Goal: Task Accomplishment & Management: Use online tool/utility

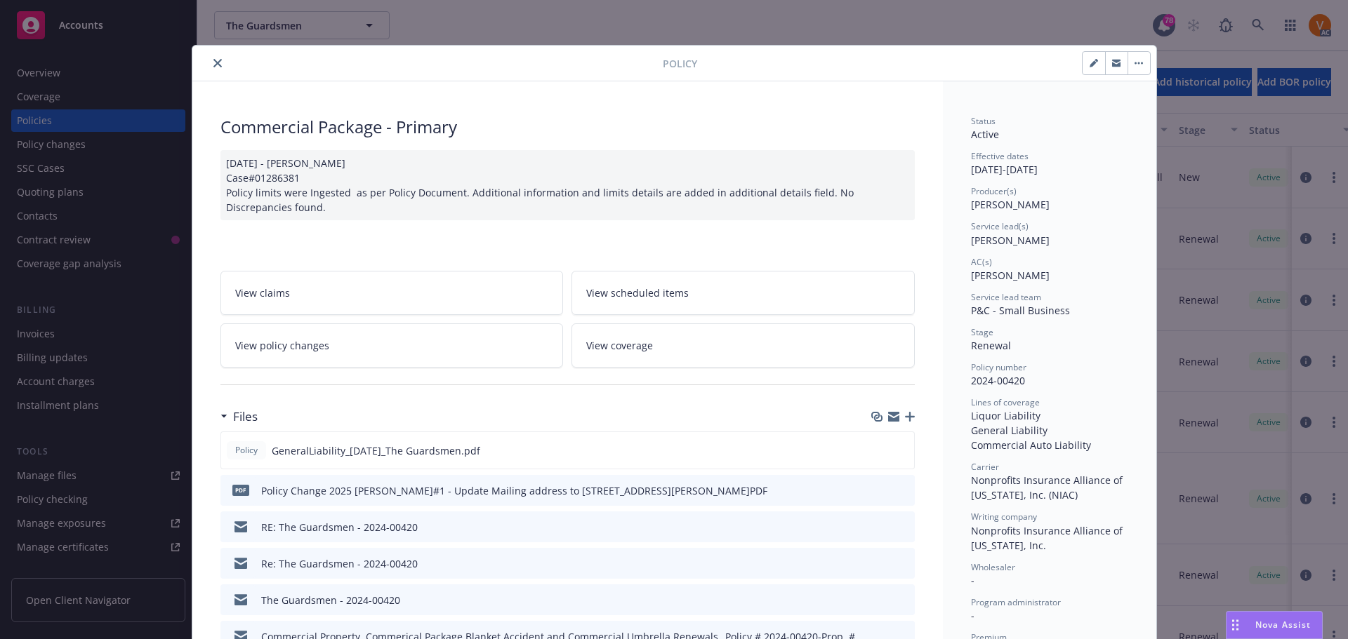
scroll to position [4, 0]
click at [213, 58] on button "close" at bounding box center [217, 63] width 17 height 17
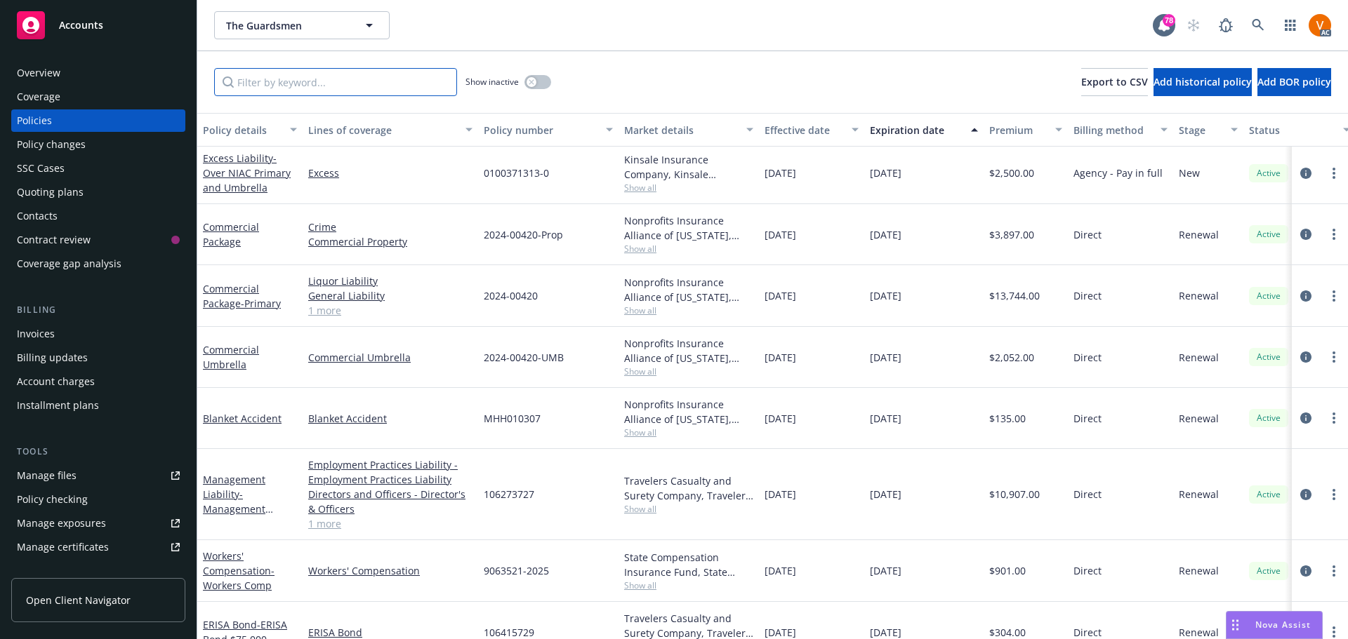
click at [278, 77] on input "Filter by keyword..." at bounding box center [335, 82] width 243 height 28
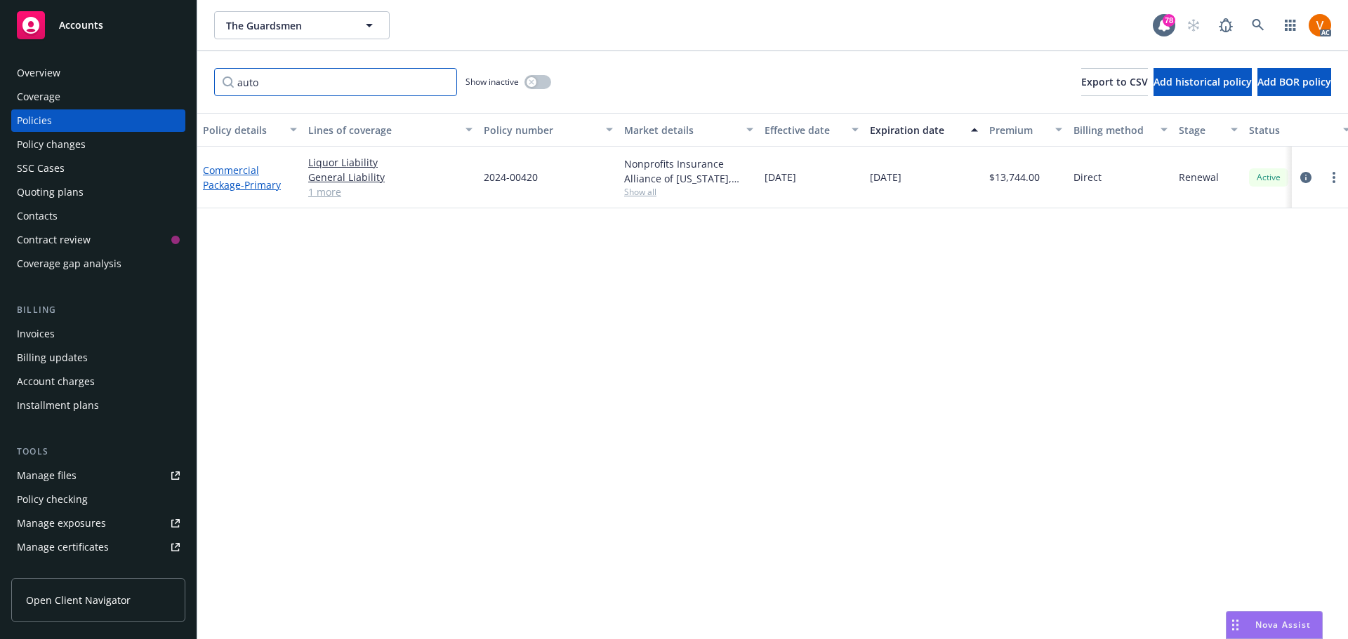
type input "auto"
click at [242, 164] on link "Commercial Package - Primary" at bounding box center [242, 178] width 78 height 28
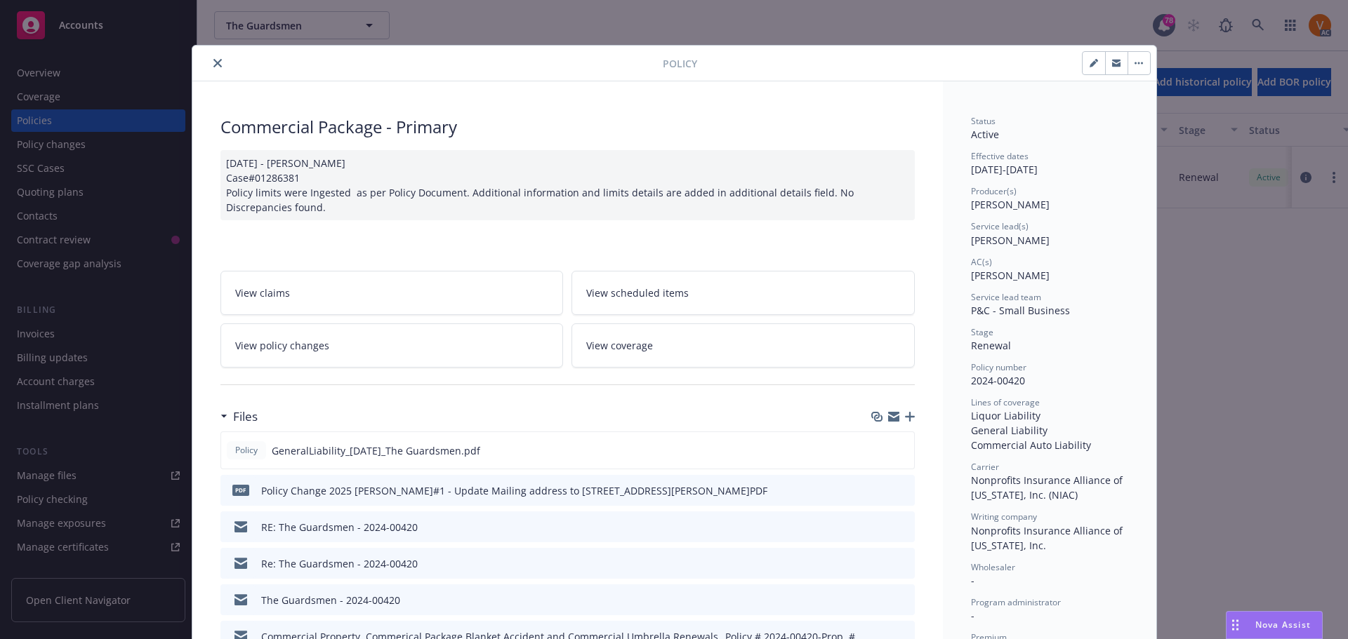
scroll to position [42, 0]
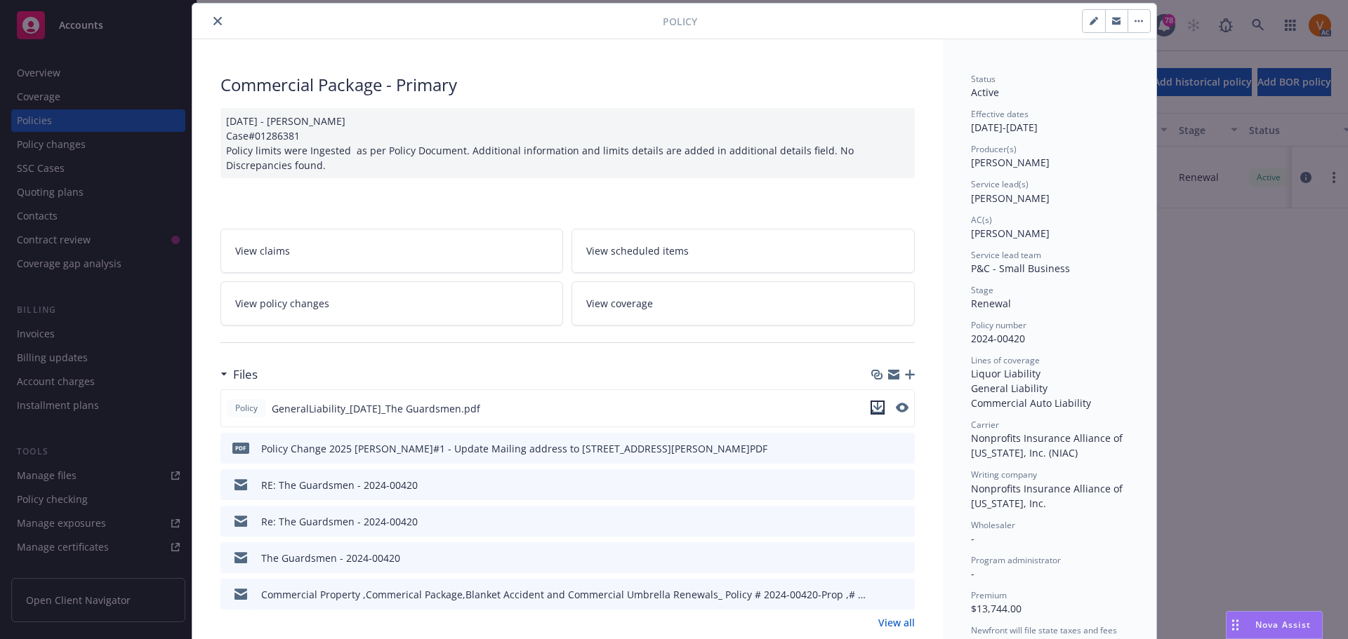
click at [877, 402] on icon "download file" at bounding box center [877, 407] width 11 height 11
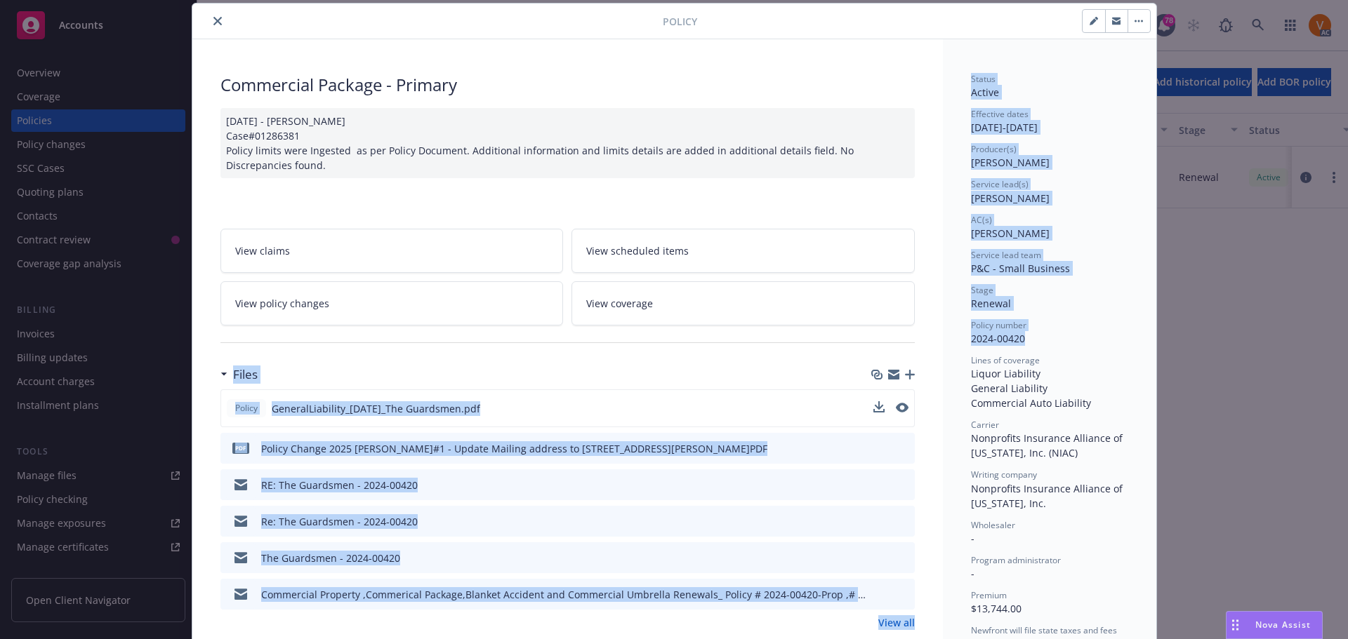
drag, startPoint x: 1023, startPoint y: 326, endPoint x: 930, endPoint y: 323, distance: 92.7
click at [1039, 319] on div "Policy number 2024-00420" at bounding box center [1049, 332] width 157 height 27
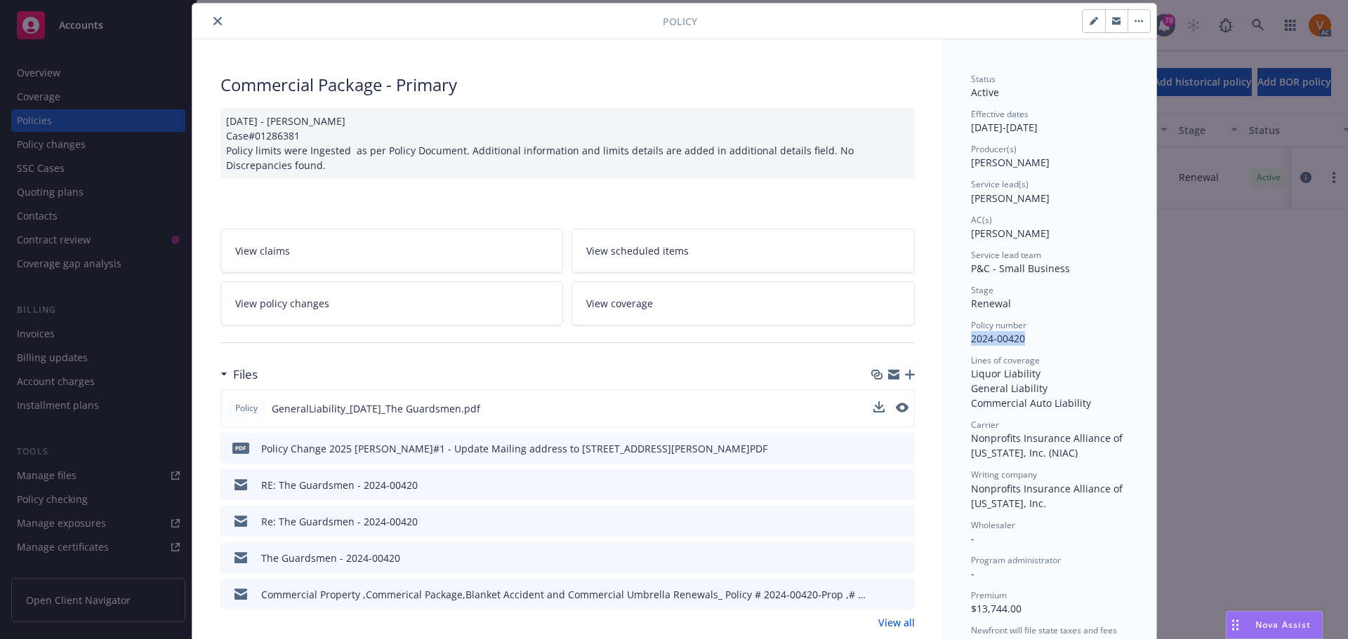
drag, startPoint x: 1027, startPoint y: 316, endPoint x: 961, endPoint y: 325, distance: 66.6
copy span "2024-00420"
click at [213, 17] on icon "close" at bounding box center [217, 21] width 8 height 8
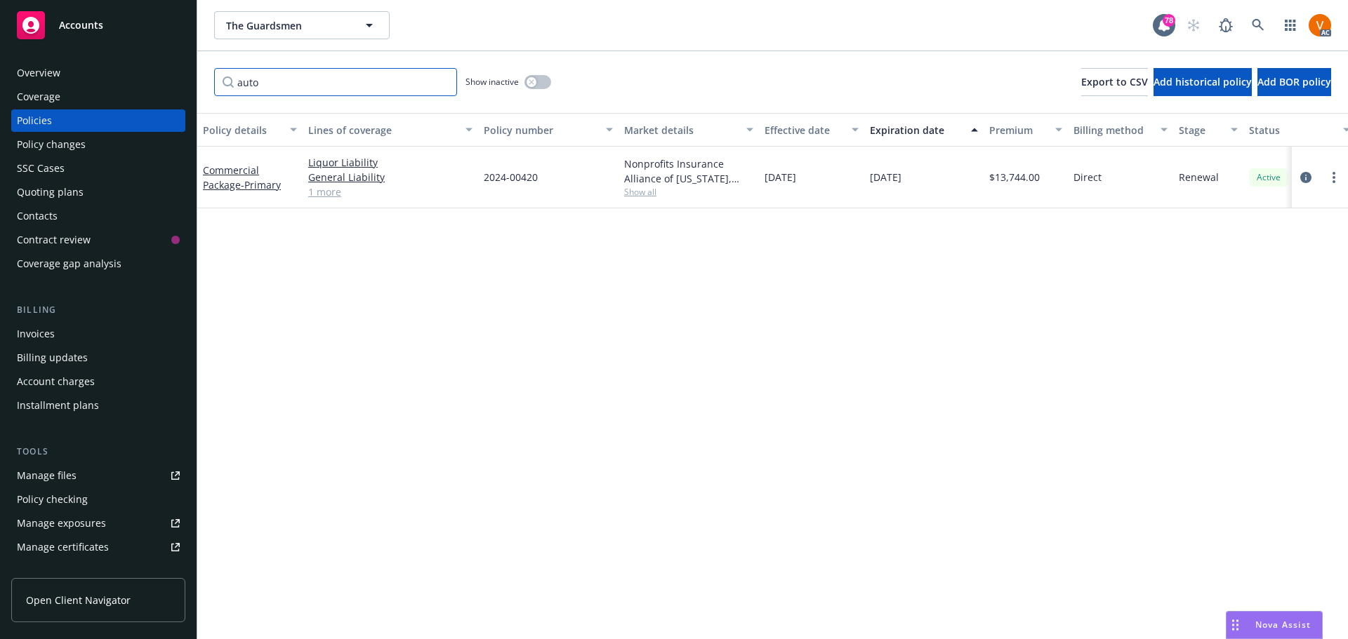
click at [437, 74] on input "auto" at bounding box center [335, 82] width 243 height 28
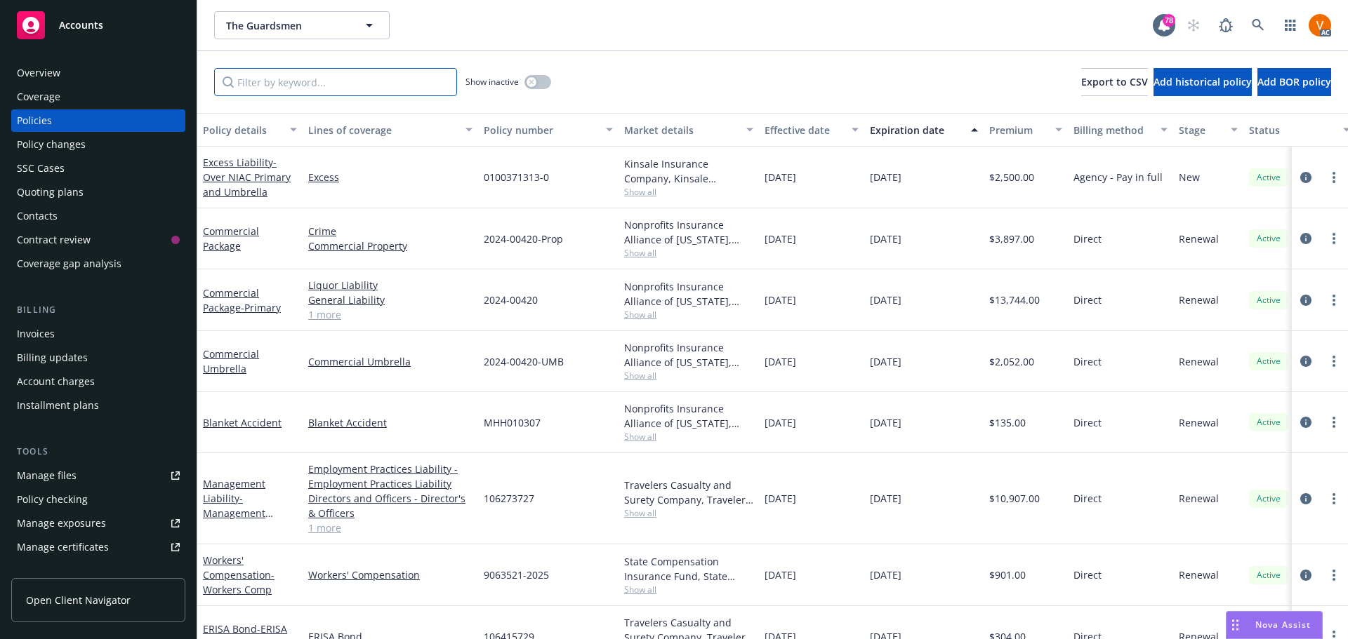
scroll to position [4, 0]
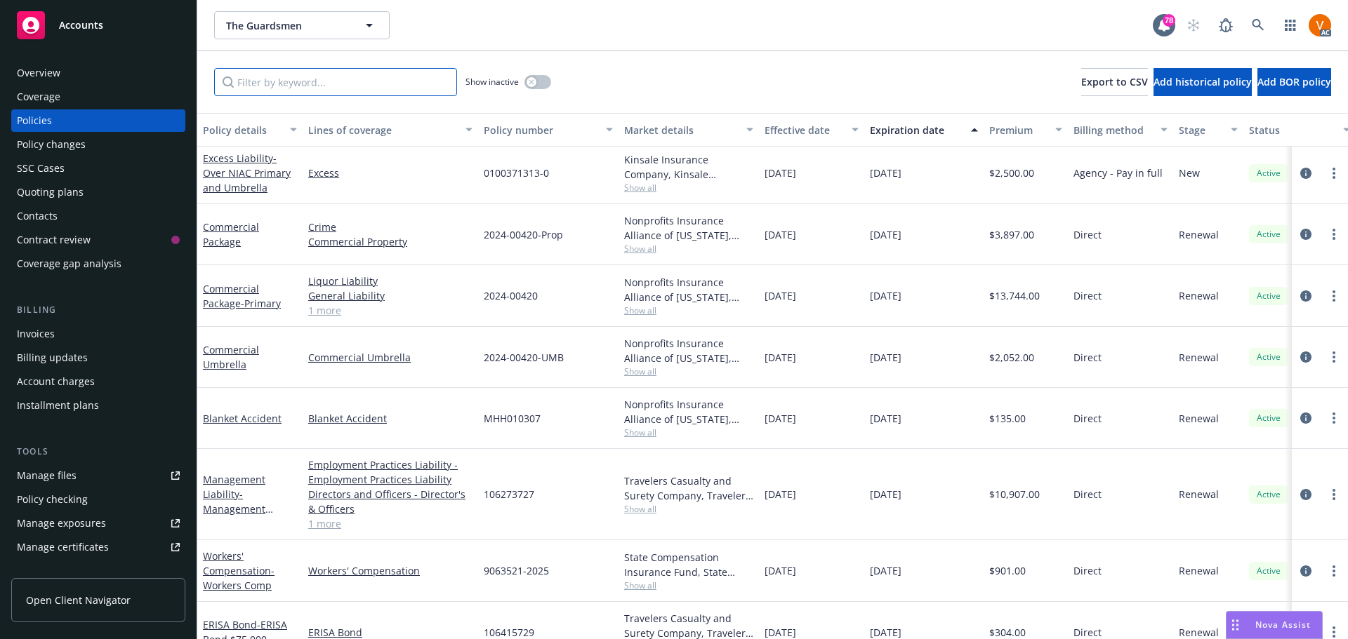
click at [413, 80] on input "Filter by keyword..." at bounding box center [335, 82] width 243 height 28
paste input "SE 1152656"
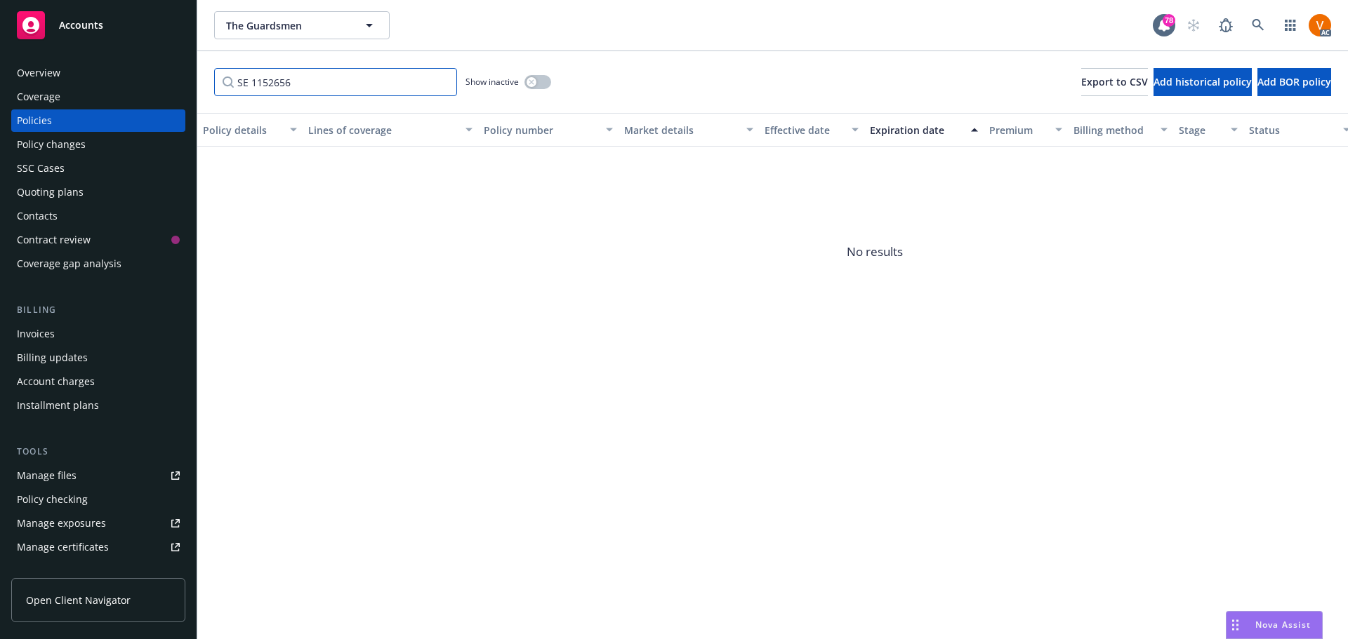
type input "SE 1152656"
click at [1270, 29] on link at bounding box center [1258, 25] width 28 height 28
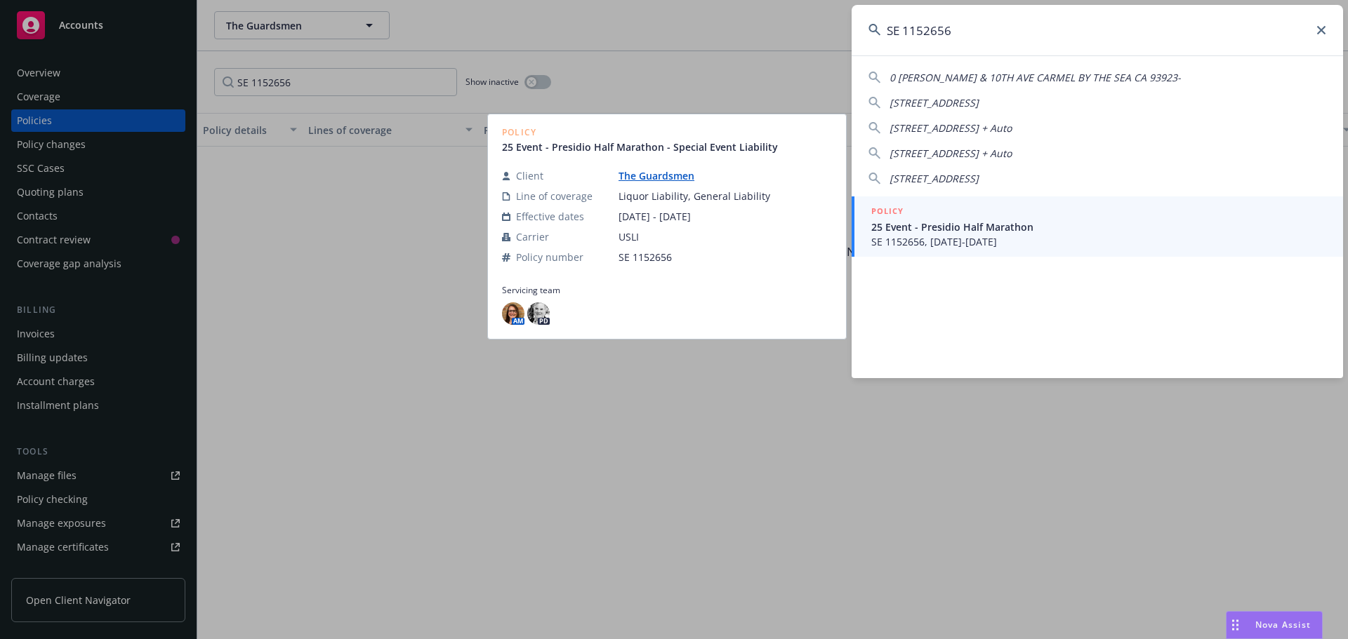
type input "SE 1152656"
click at [1006, 237] on span "SE 1152656, 06/22/2025-06/24/2025" at bounding box center [1098, 241] width 455 height 15
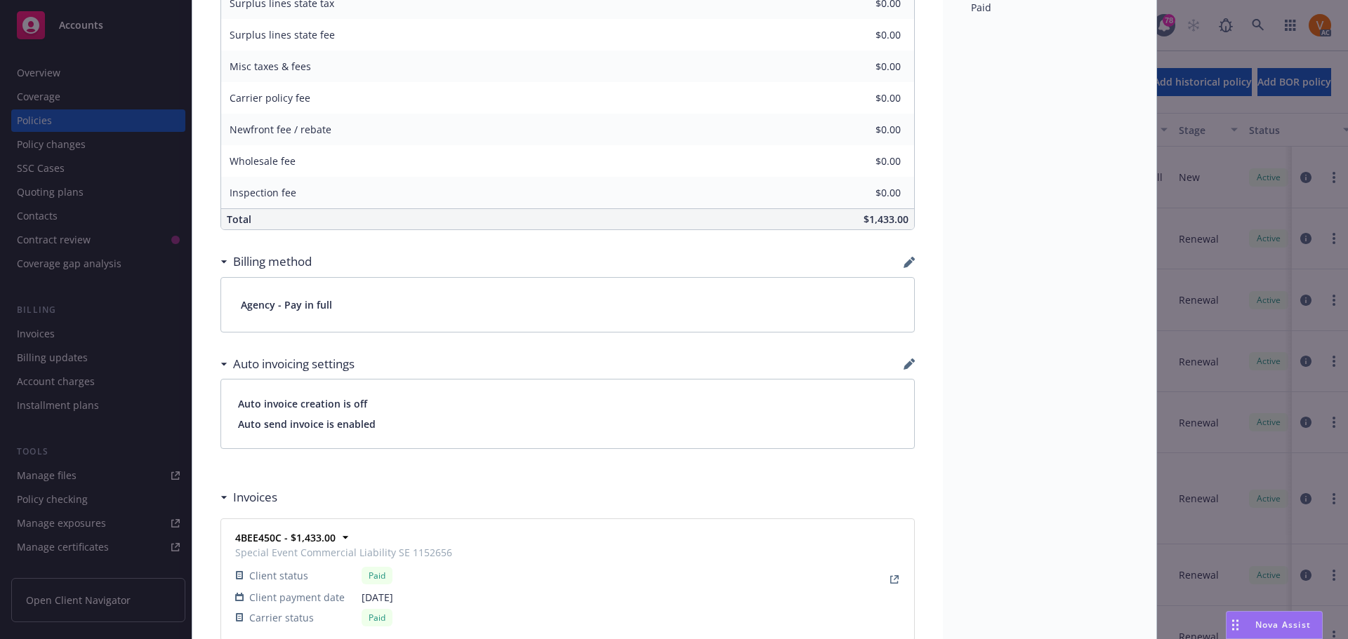
scroll to position [842, 0]
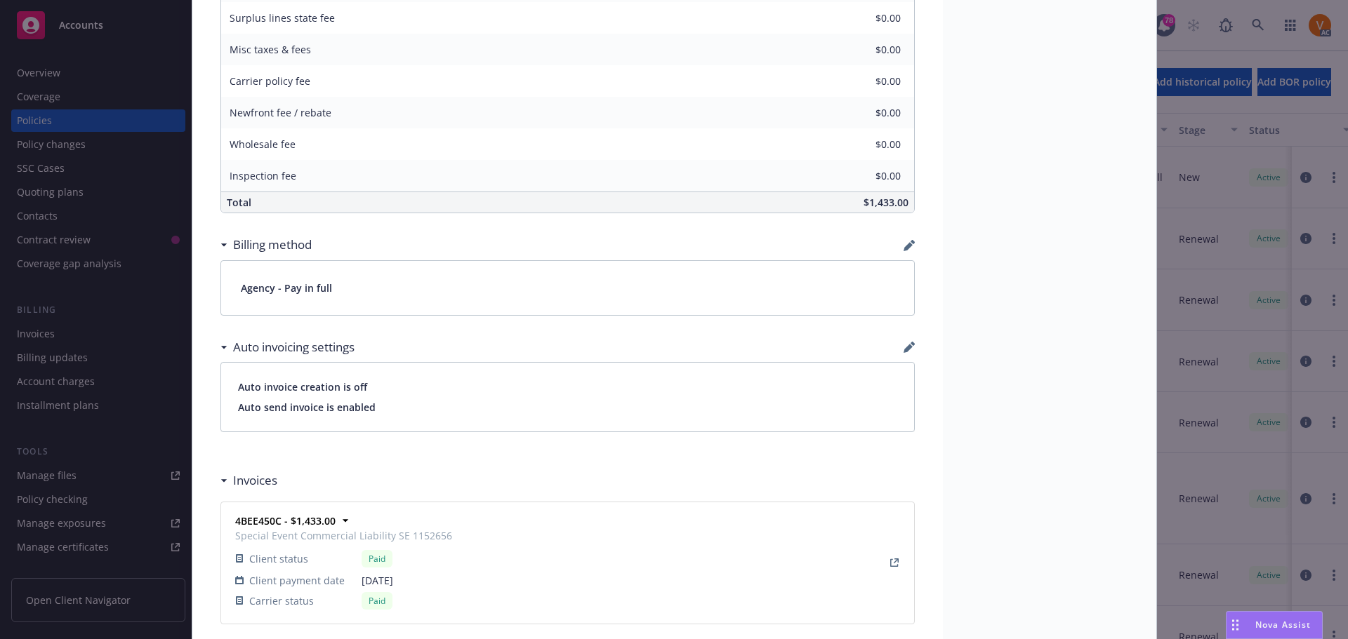
click at [1251, 628] on div "Nova Assist" at bounding box center [1283, 625] width 78 height 12
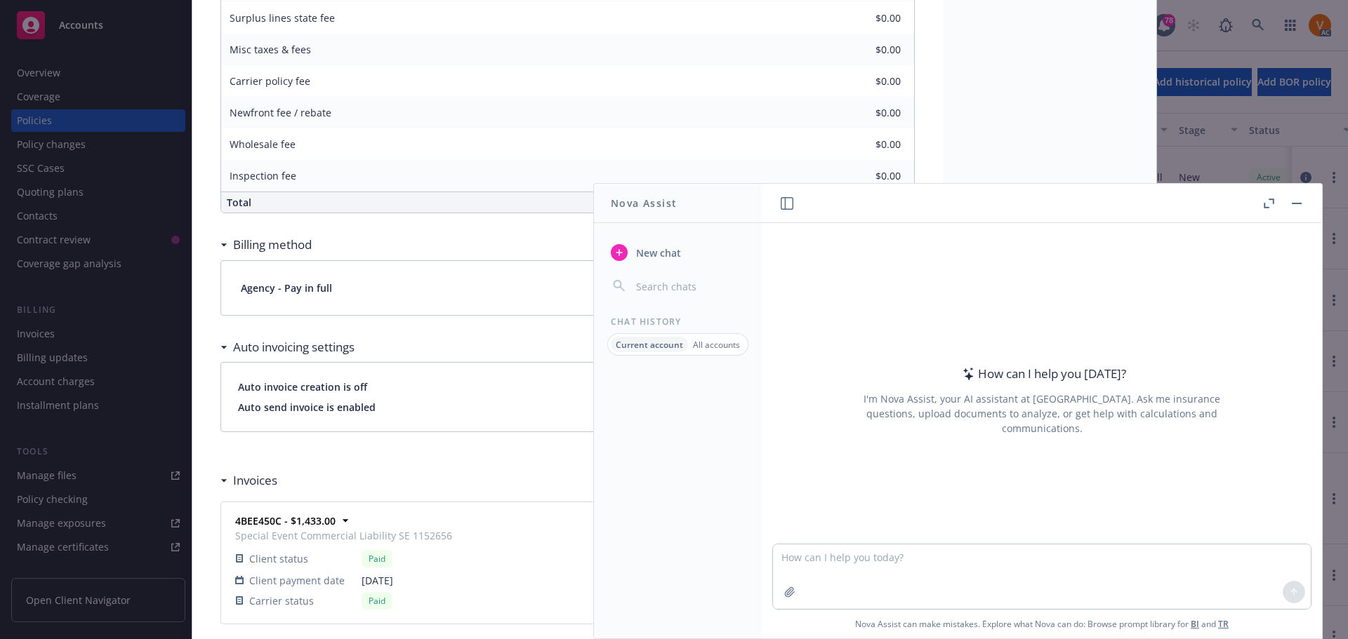
click at [1226, 611] on button "Nova Assist" at bounding box center [1274, 625] width 97 height 28
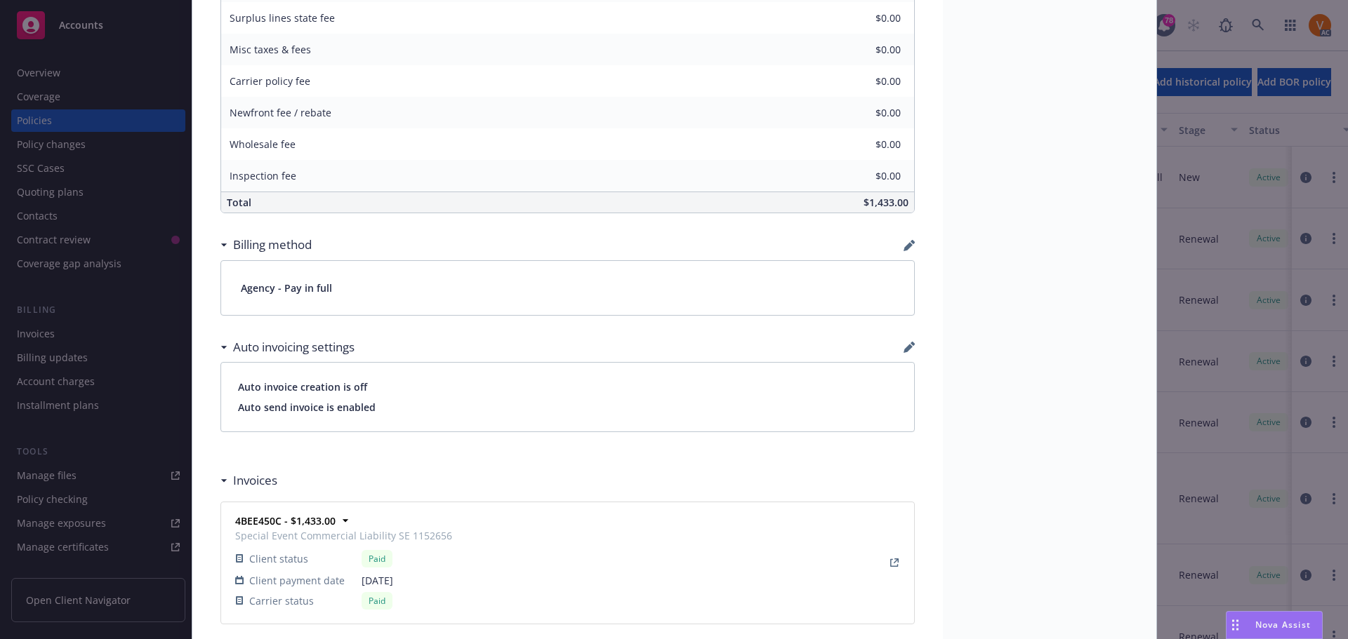
click at [1247, 637] on div "Nova Assist" at bounding box center [1273, 625] width 95 height 27
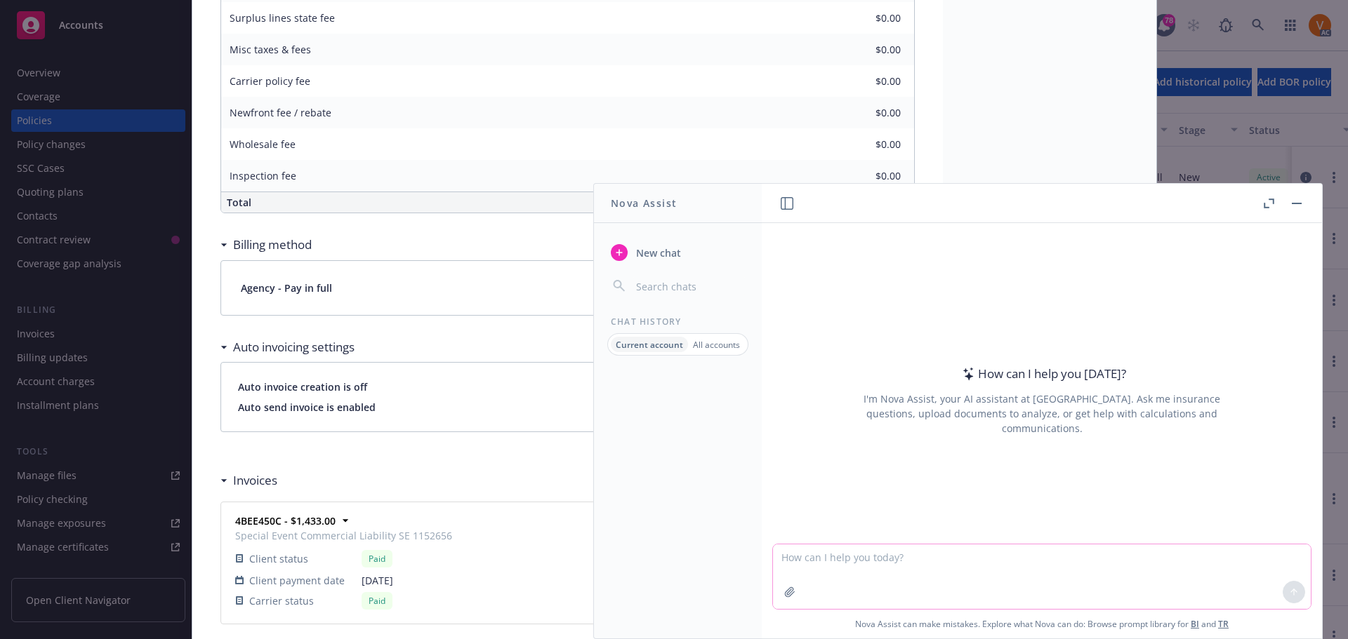
click at [1143, 587] on textarea at bounding box center [1042, 577] width 538 height 65
paste textarea "Hello Jeremy, I am the associate claims consultant assigned to assist you this …"
type textarea "correct grammar: Hello Jeremy, I am the associate claims consultant assigned to…"
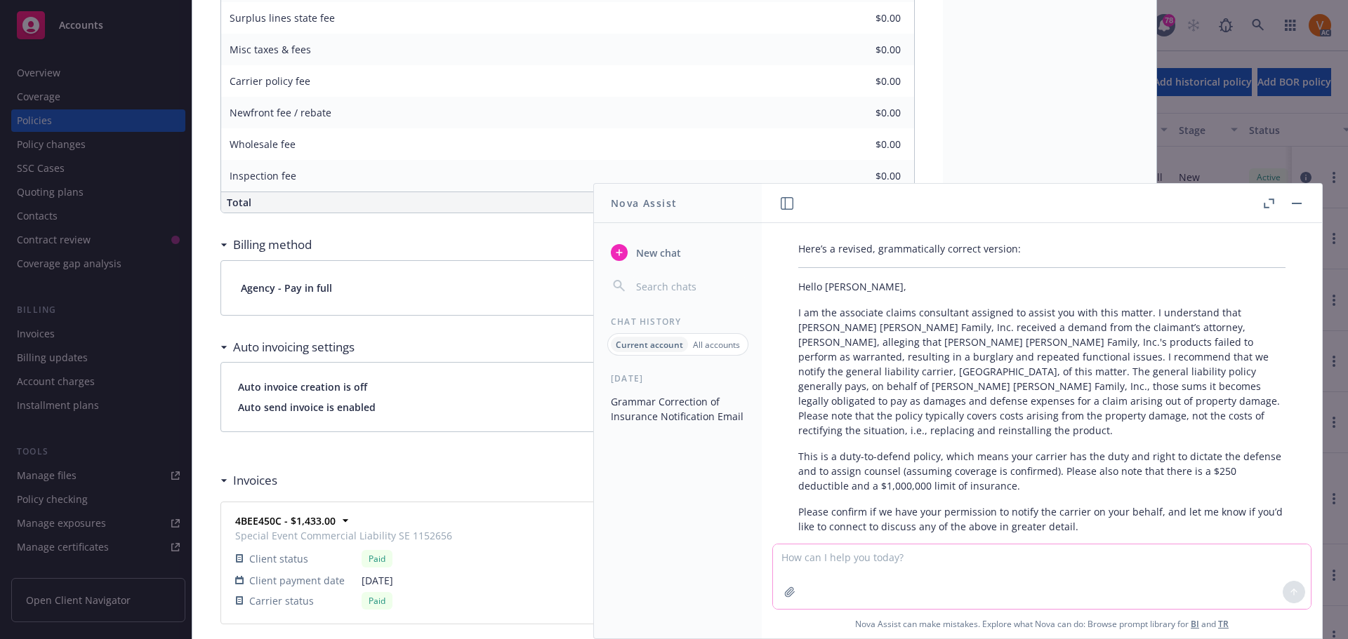
scroll to position [344, 0]
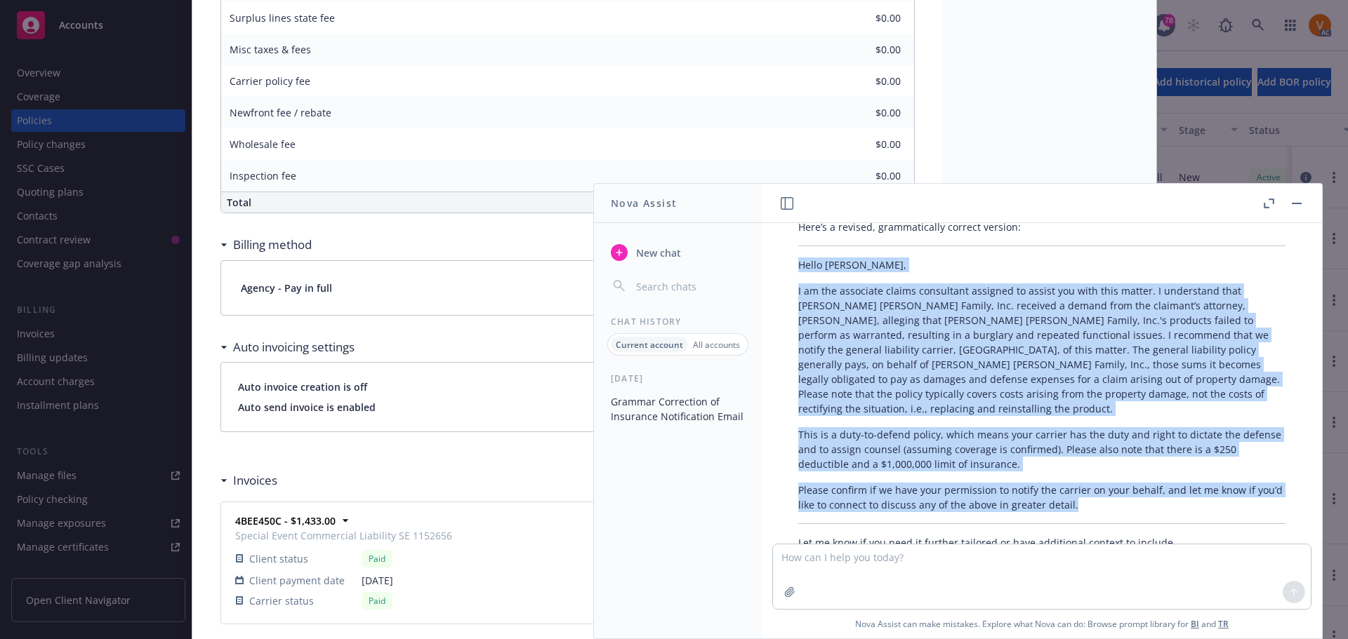
drag, startPoint x: 1077, startPoint y: 476, endPoint x: 797, endPoint y: 240, distance: 366.1
click at [797, 240] on div "Here’s a revised, grammatically correct version: Hello Jeremy, I am the associa…" at bounding box center [1041, 385] width 515 height 342
copy div "Hello Jeremy, I am the associate claims consultant assigned to assist you with …"
click at [1305, 198] on button "button" at bounding box center [1296, 203] width 17 height 17
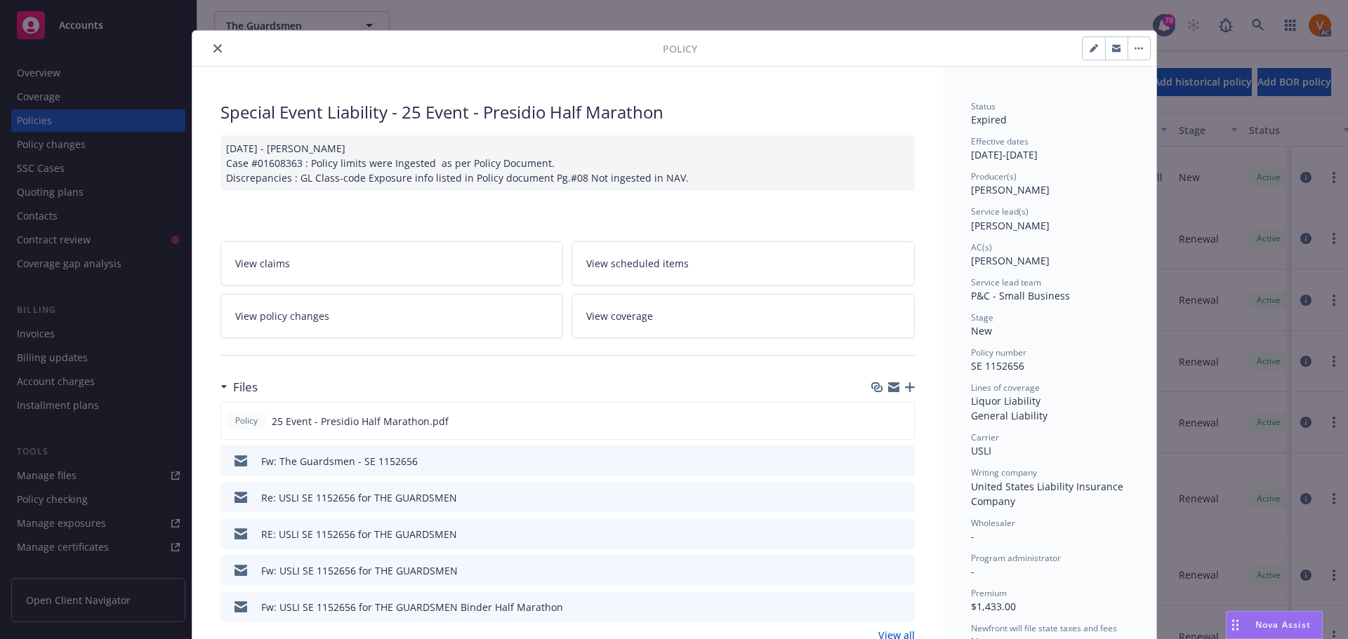
scroll to position [0, 0]
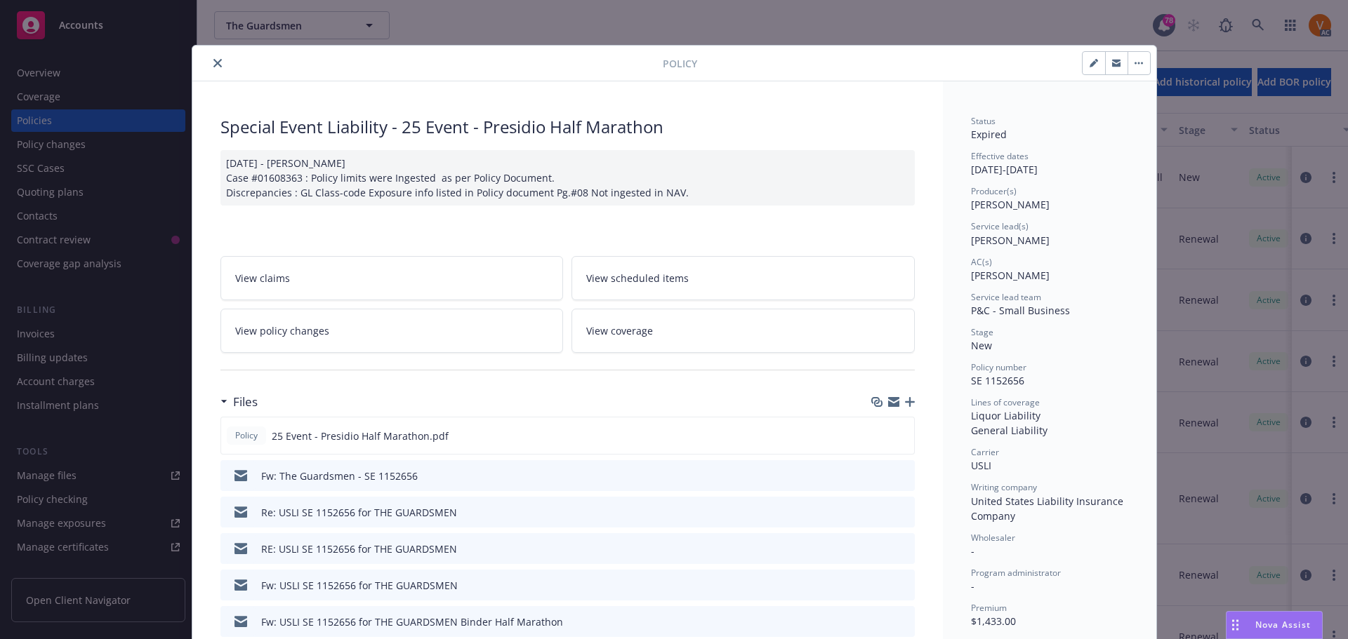
click at [213, 59] on icon "close" at bounding box center [217, 63] width 8 height 8
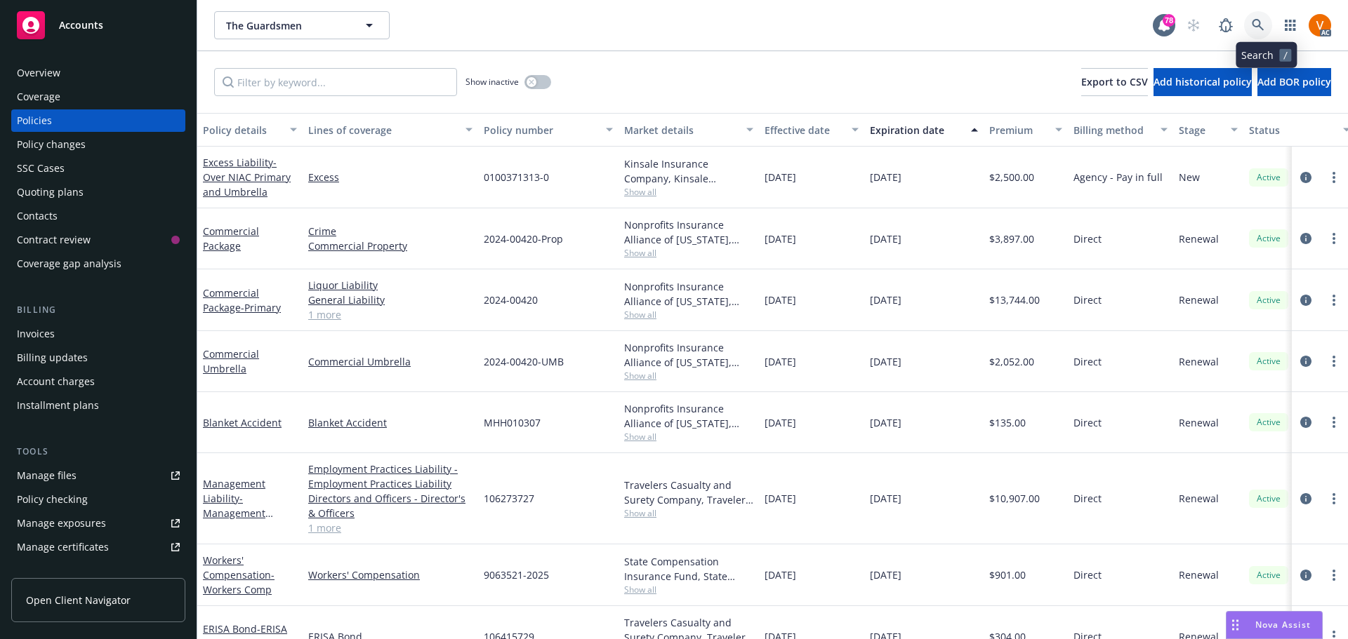
click at [1264, 19] on icon at bounding box center [1258, 25] width 13 height 13
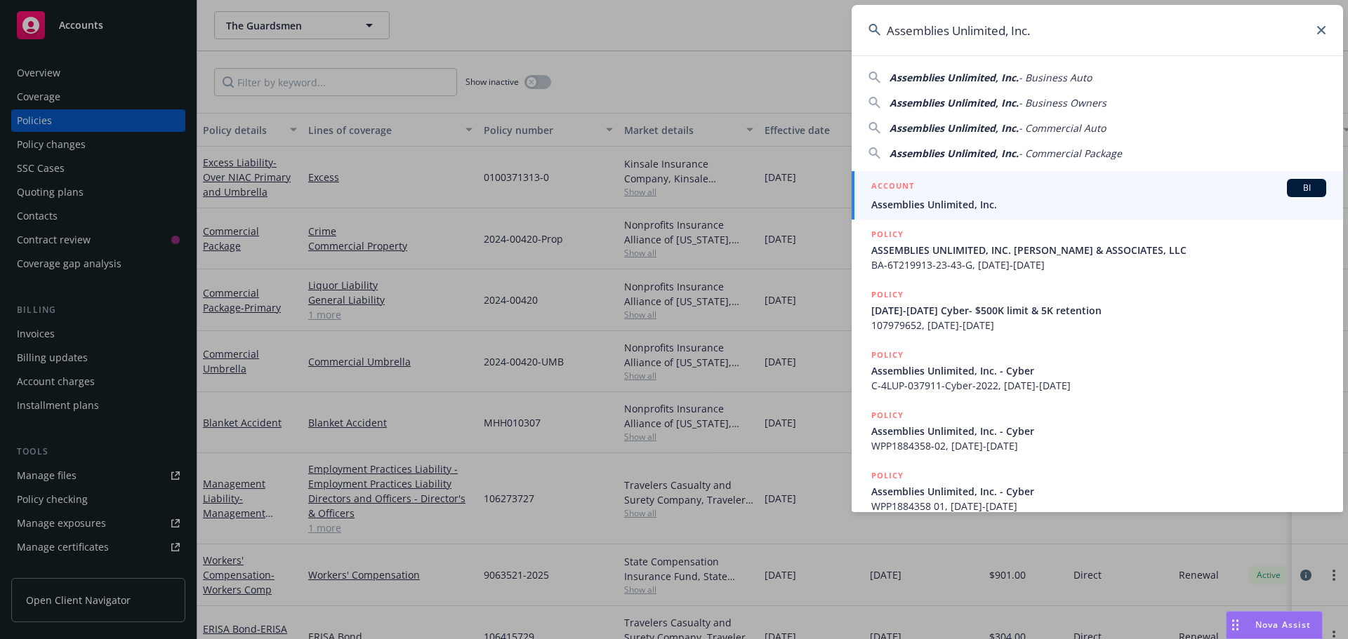
type input "Assemblies Unlimited, Inc."
click at [1047, 213] on link "ACCOUNT BI Assemblies Unlimited, Inc." at bounding box center [1096, 195] width 491 height 48
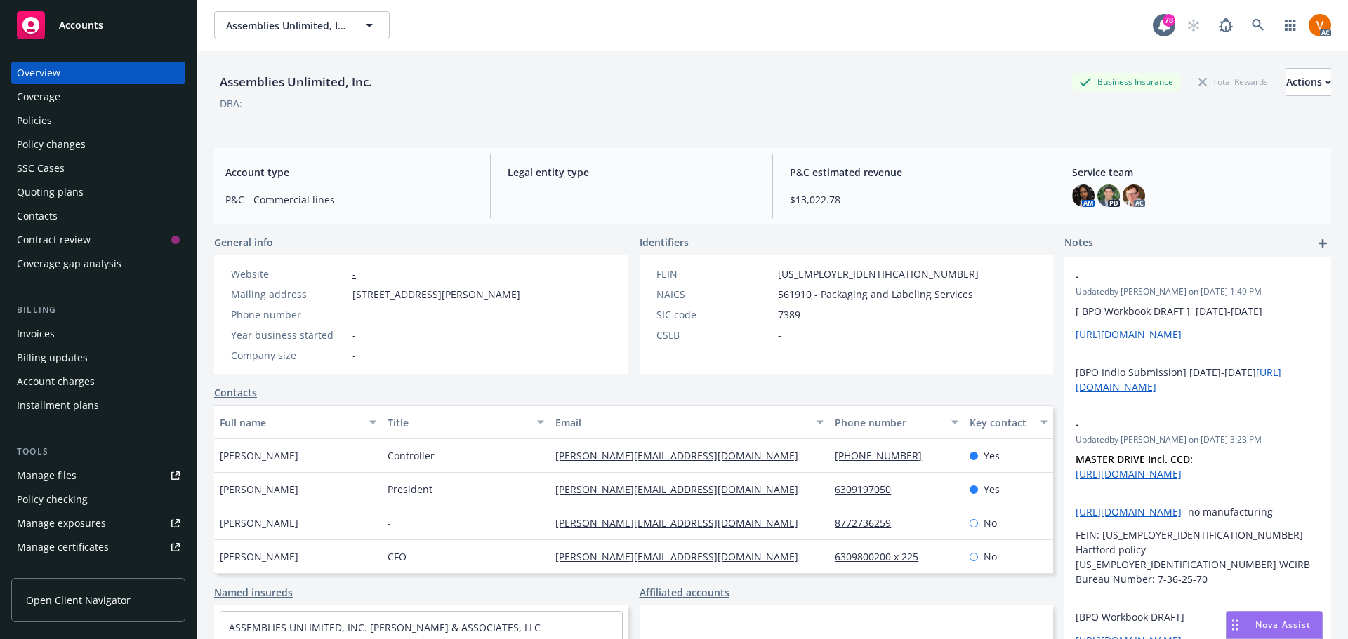
click at [57, 97] on div "Coverage" at bounding box center [39, 97] width 44 height 22
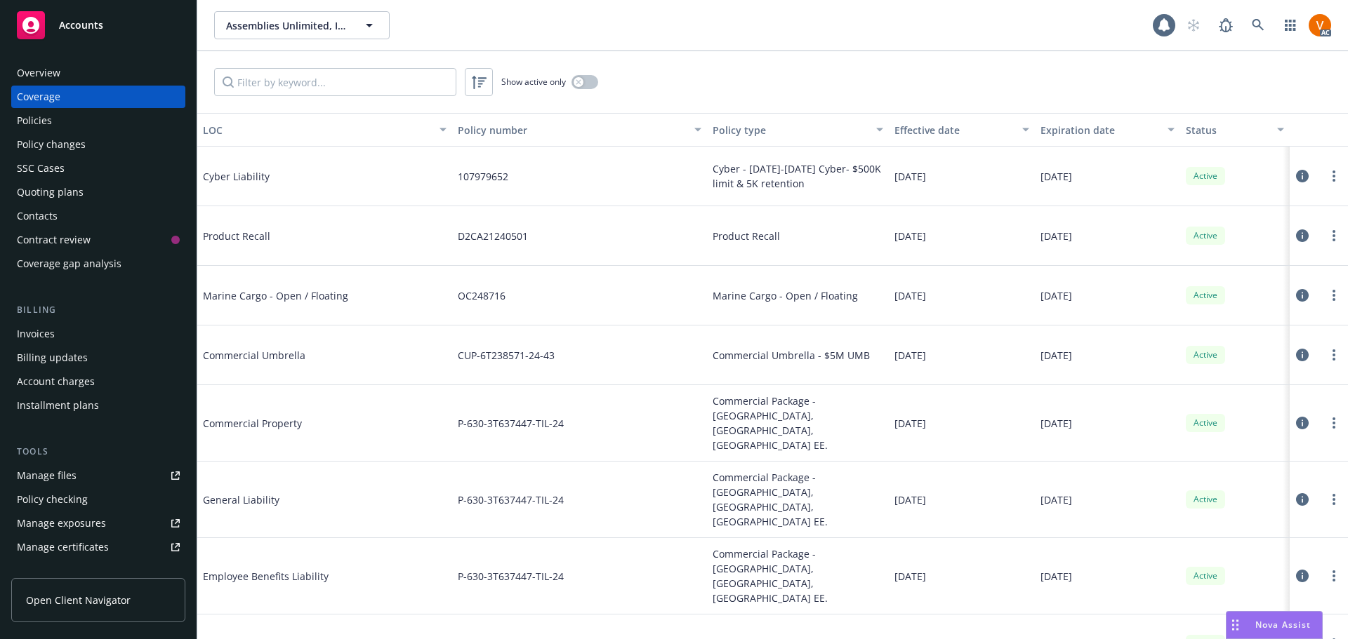
click at [58, 114] on div "Policies" at bounding box center [98, 121] width 163 height 22
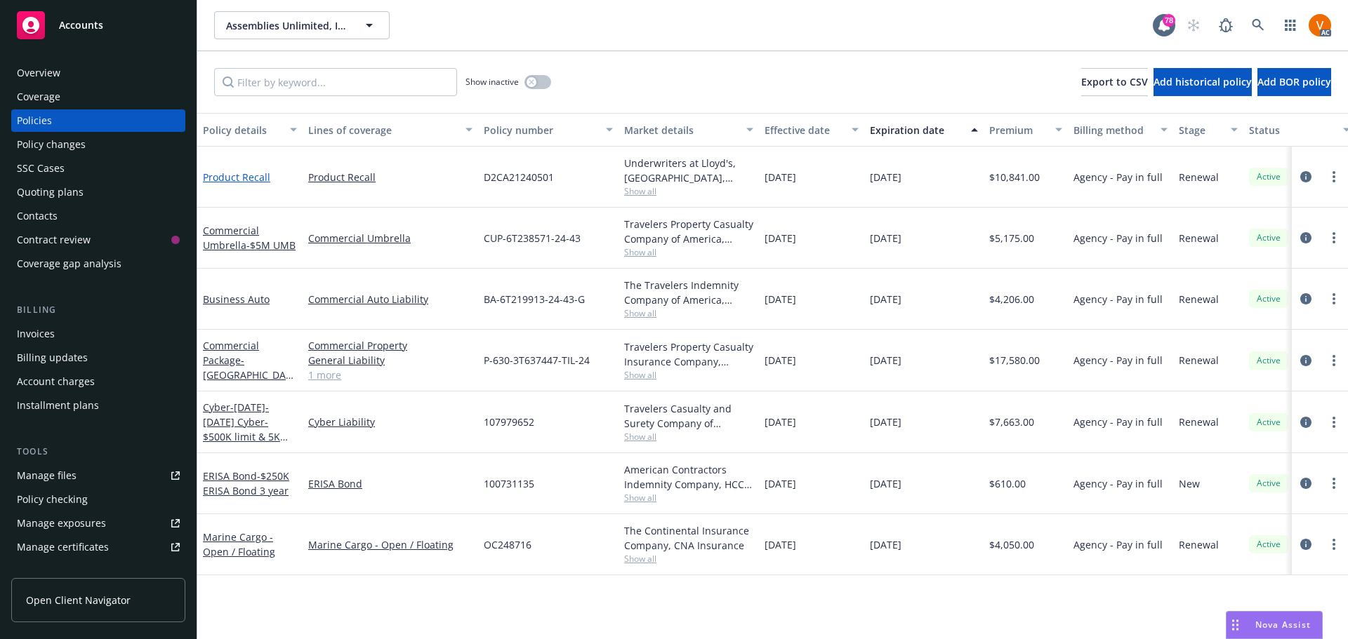
click at [256, 171] on link "Product Recall" at bounding box center [236, 177] width 67 height 13
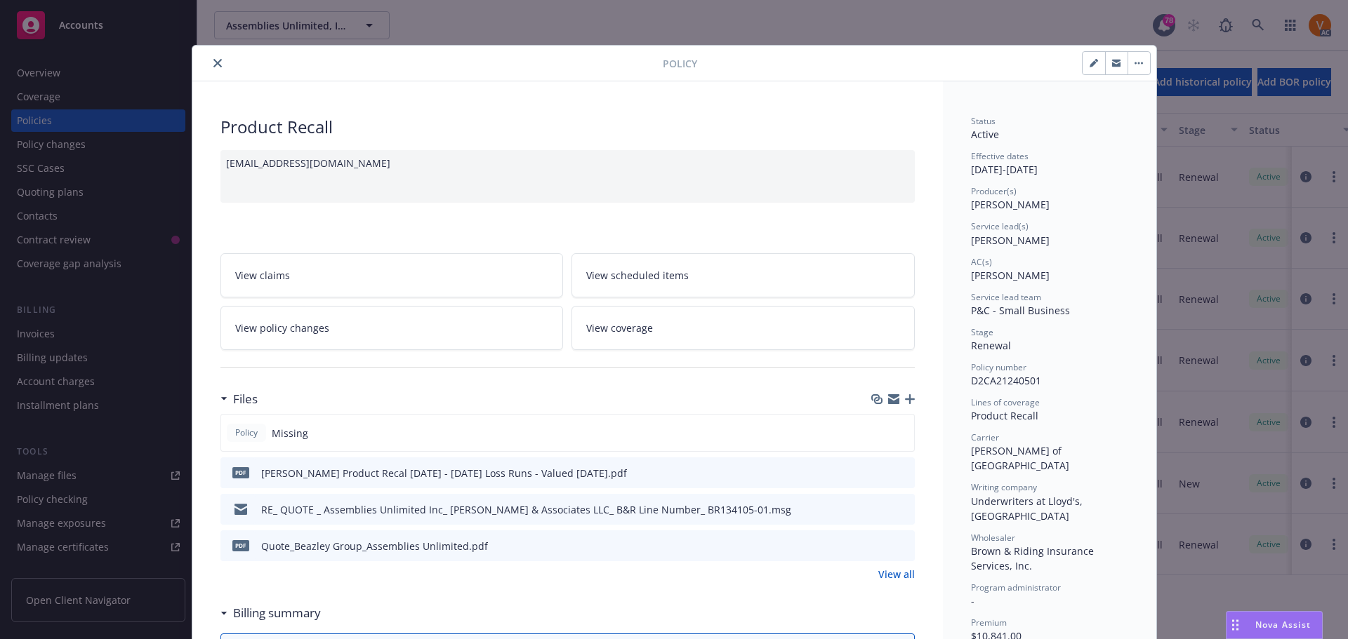
click at [870, 414] on div "Policy Missing" at bounding box center [567, 433] width 694 height 38
drag, startPoint x: 211, startPoint y: 65, endPoint x: 278, endPoint y: 64, distance: 66.7
click at [213, 65] on icon "close" at bounding box center [217, 63] width 8 height 8
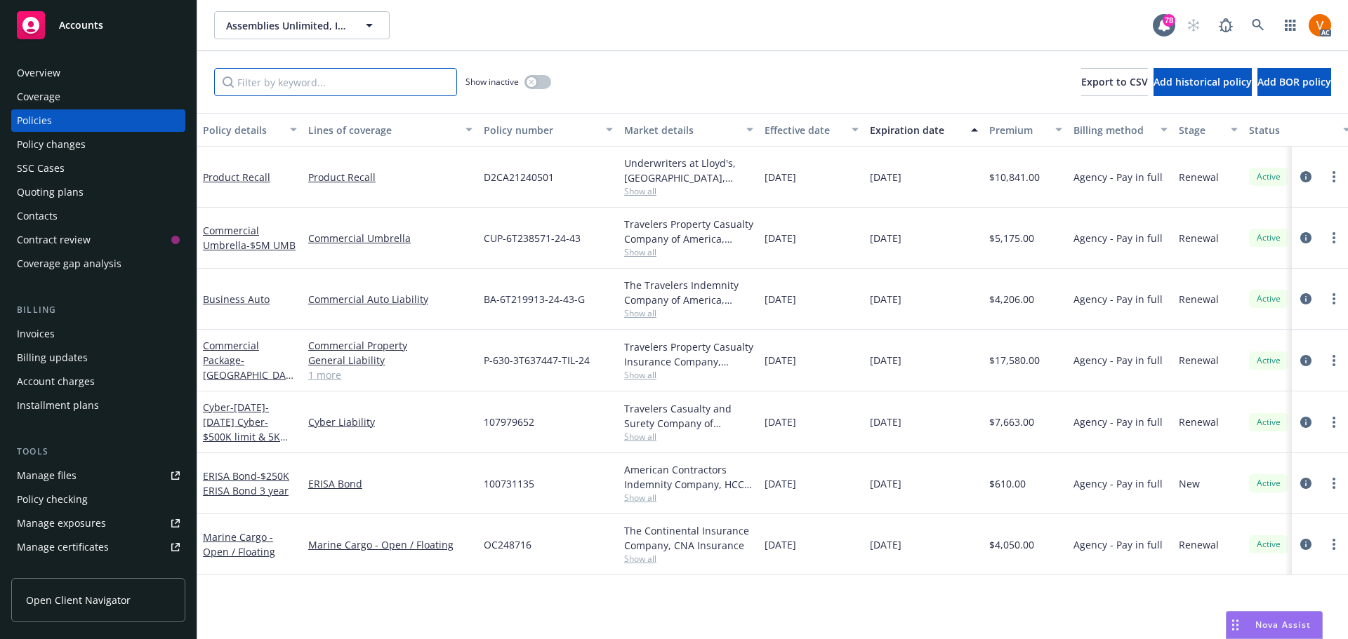
click at [420, 71] on input "Filter by keyword..." at bounding box center [335, 82] width 243 height 28
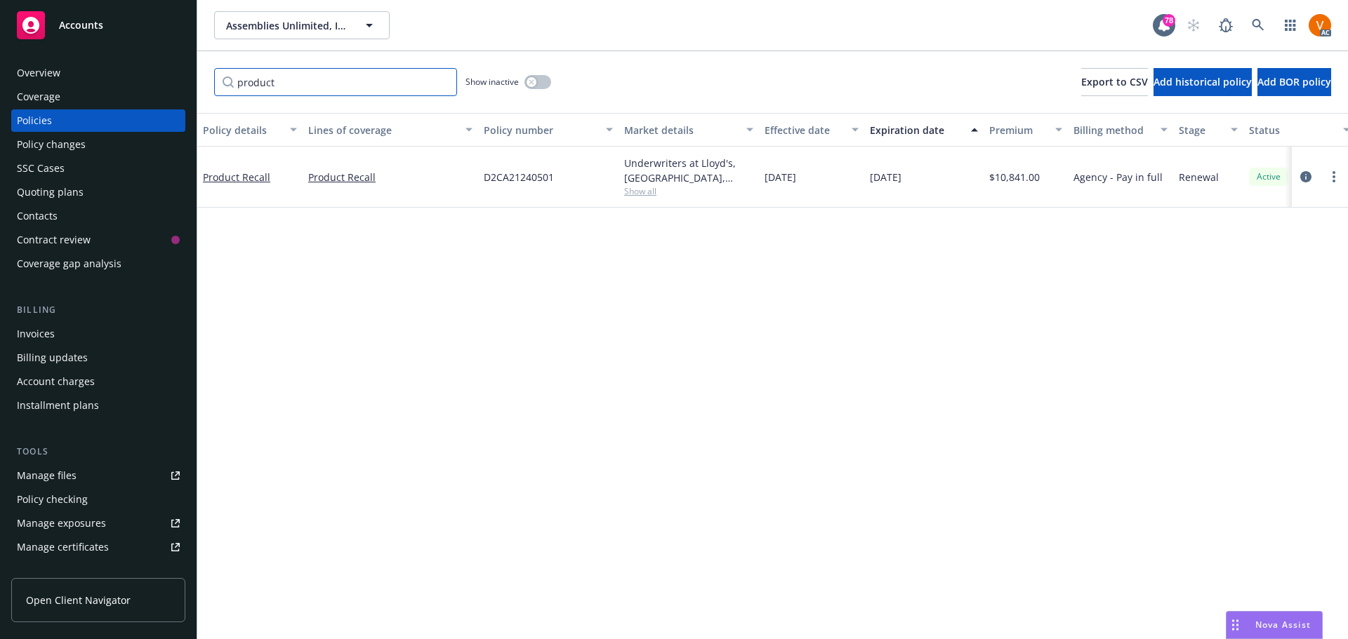
type input "product"
click at [531, 75] on button "button" at bounding box center [537, 82] width 27 height 14
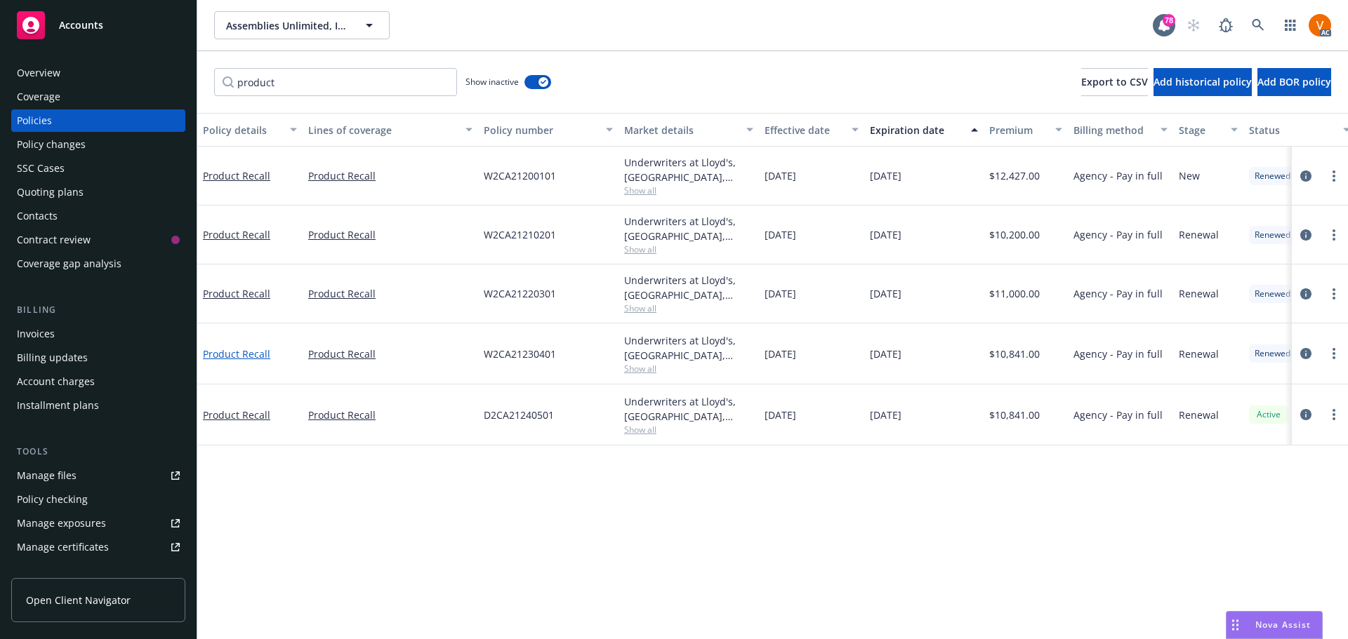
click at [231, 347] on link "Product Recall" at bounding box center [236, 353] width 67 height 13
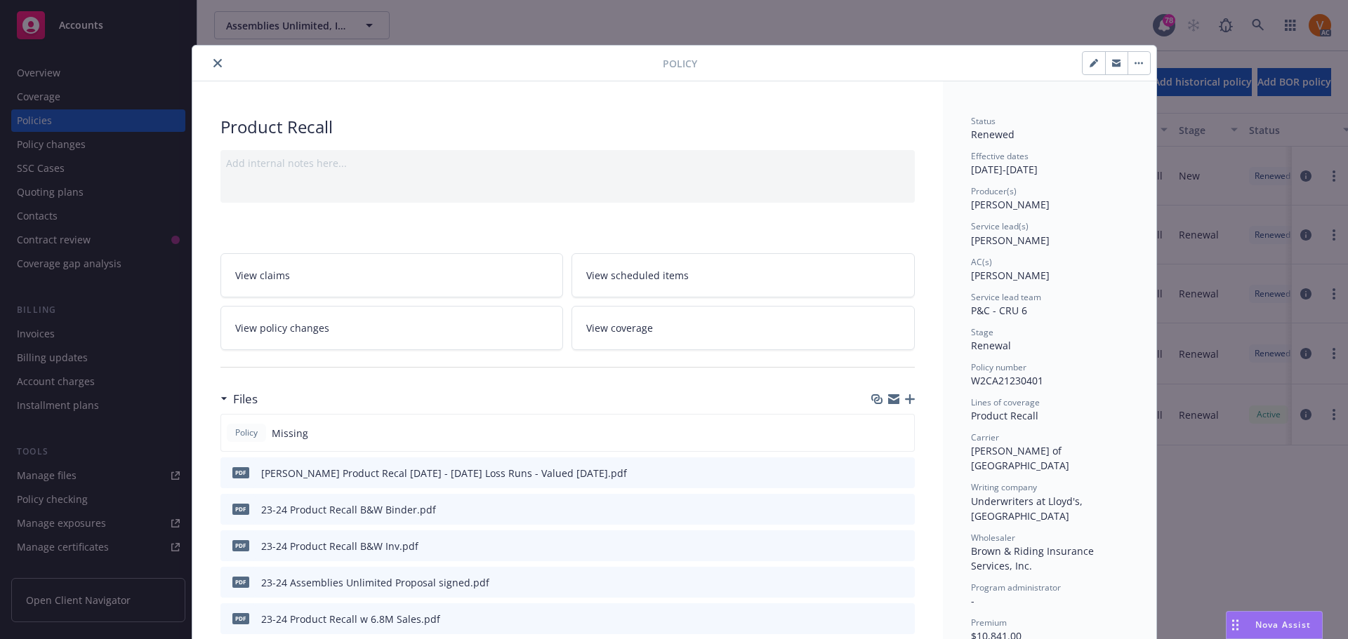
click at [213, 60] on icon "close" at bounding box center [217, 63] width 8 height 8
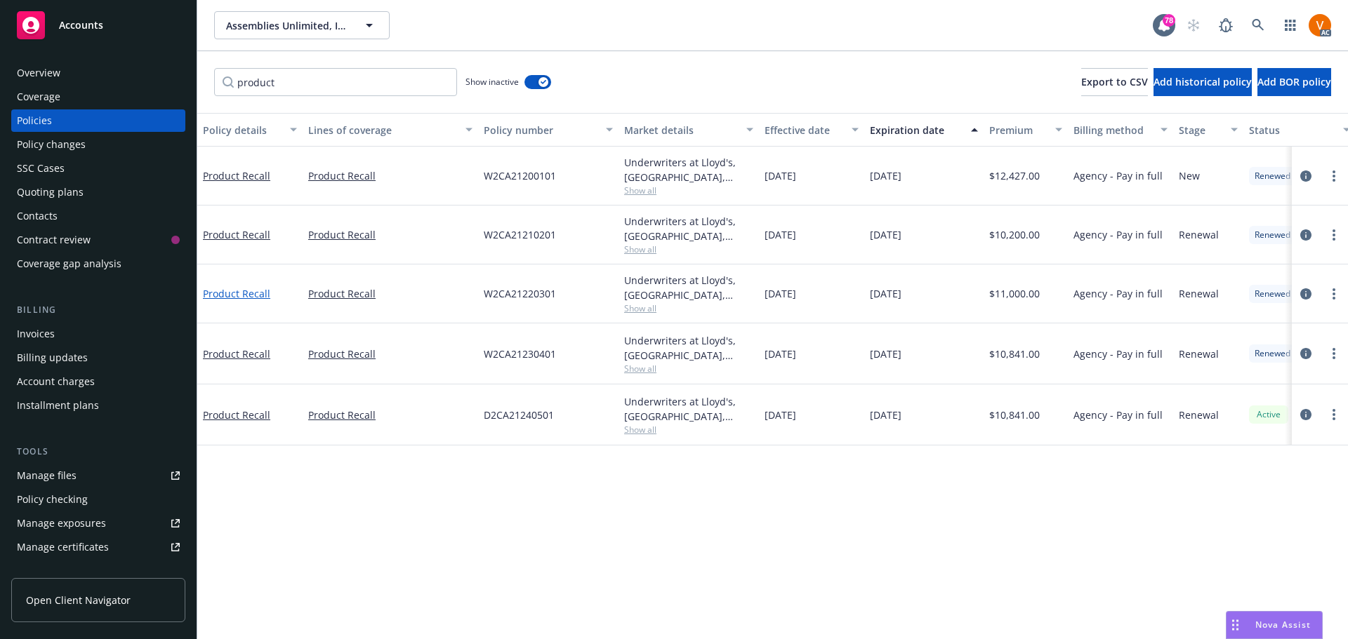
click at [230, 287] on link "Product Recall" at bounding box center [236, 293] width 67 height 13
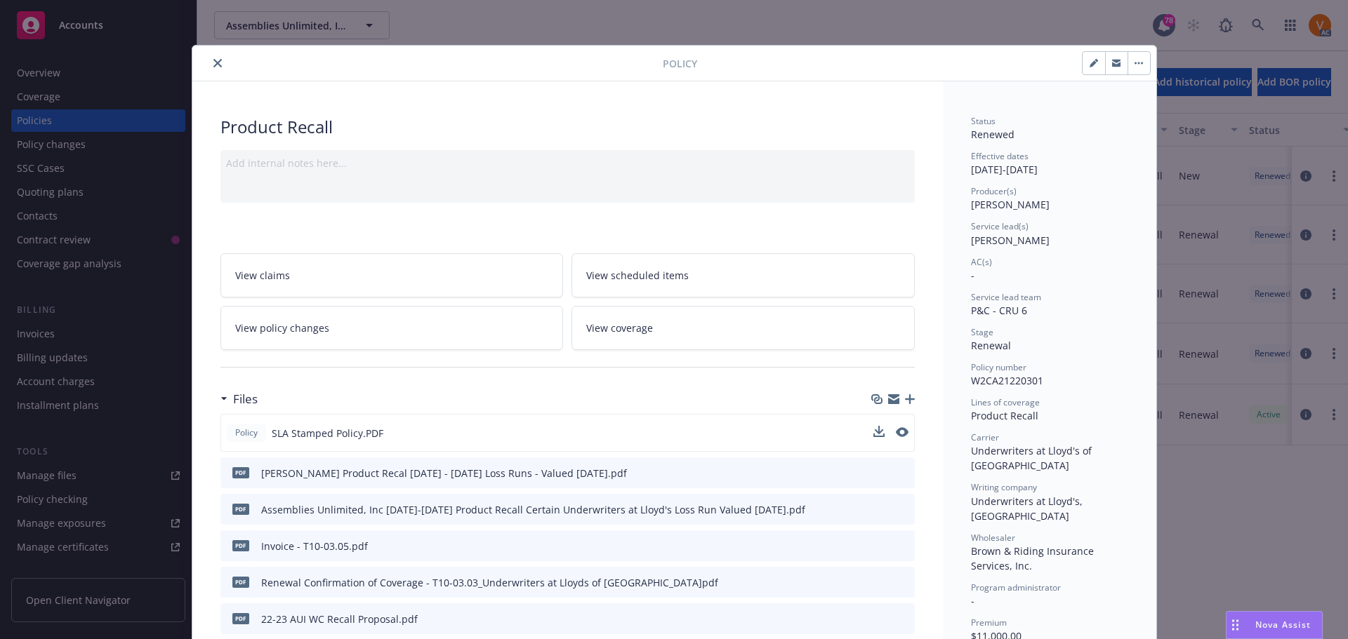
click at [866, 414] on div "Policy SLA Stamped Policy.PDF" at bounding box center [567, 433] width 694 height 38
click at [872, 427] on icon "download file" at bounding box center [877, 432] width 11 height 11
click at [209, 62] on button "close" at bounding box center [217, 63] width 17 height 17
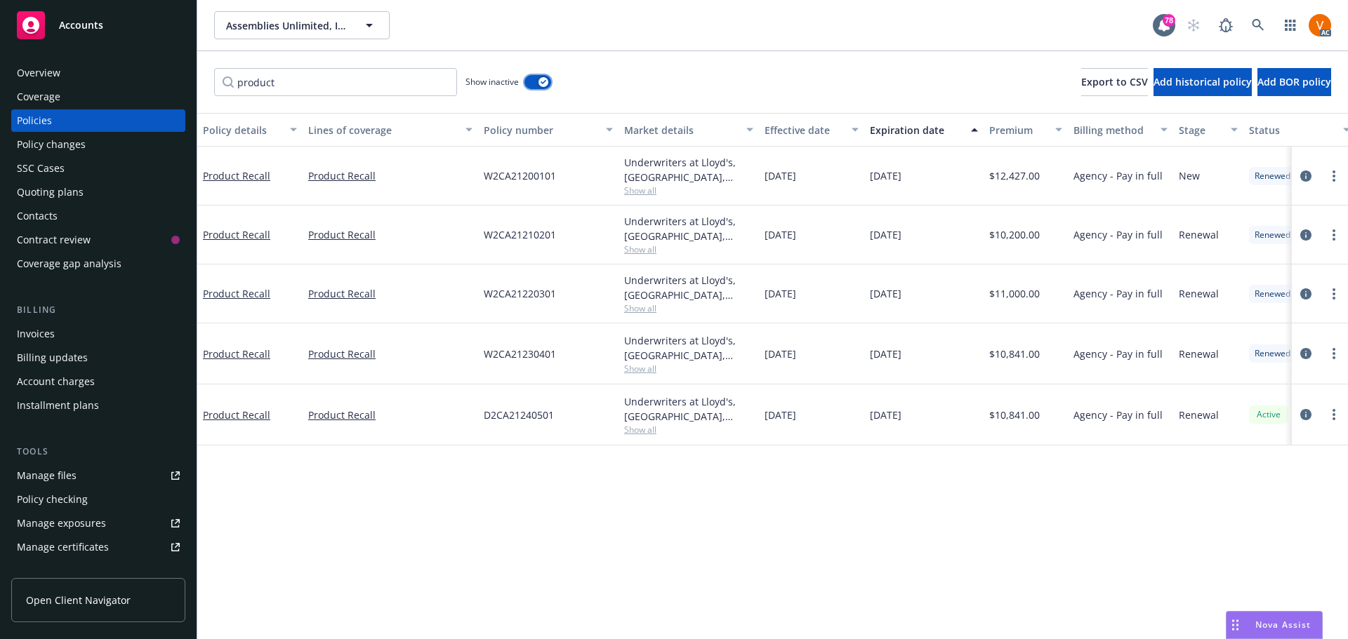
click at [539, 79] on div "button" at bounding box center [543, 82] width 10 height 10
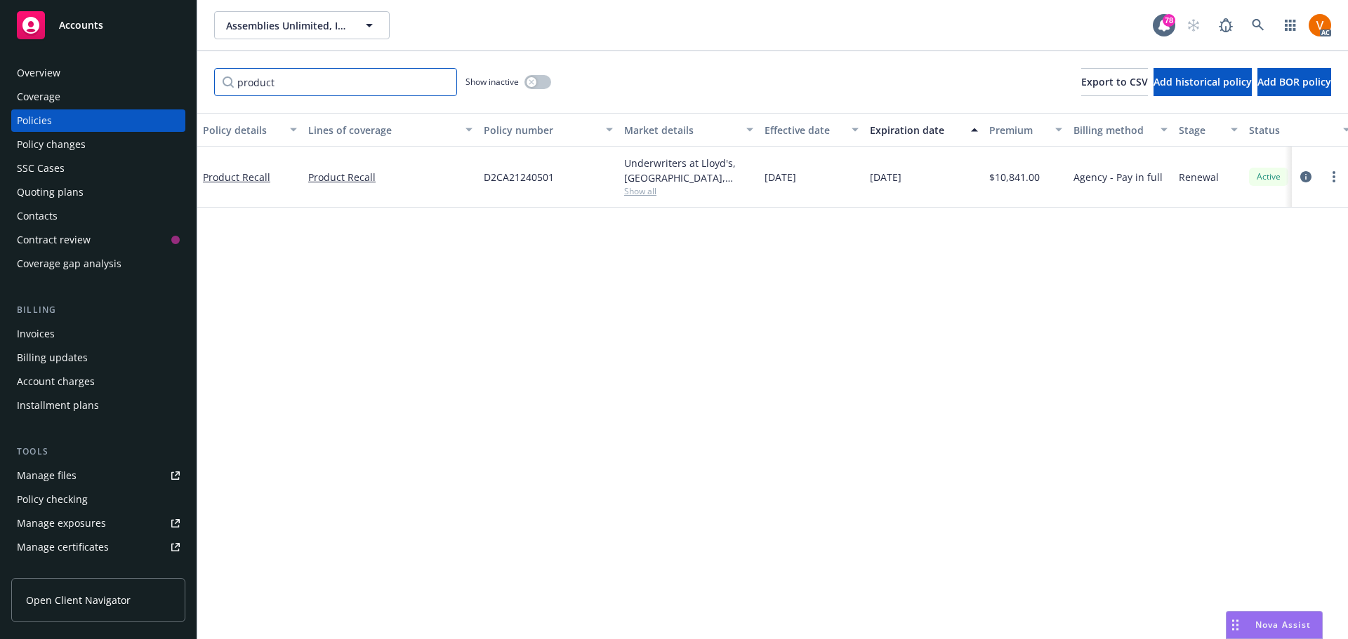
click at [439, 76] on input "product" at bounding box center [335, 82] width 243 height 28
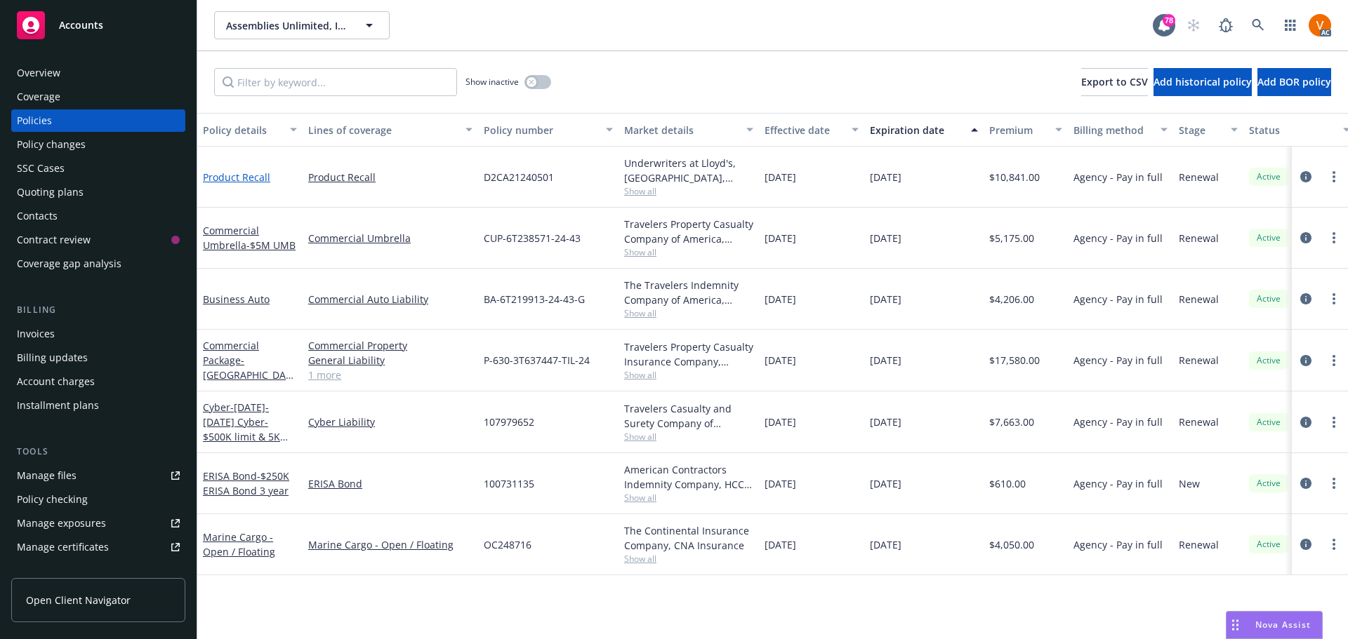
click at [252, 171] on link "Product Recall" at bounding box center [236, 177] width 67 height 13
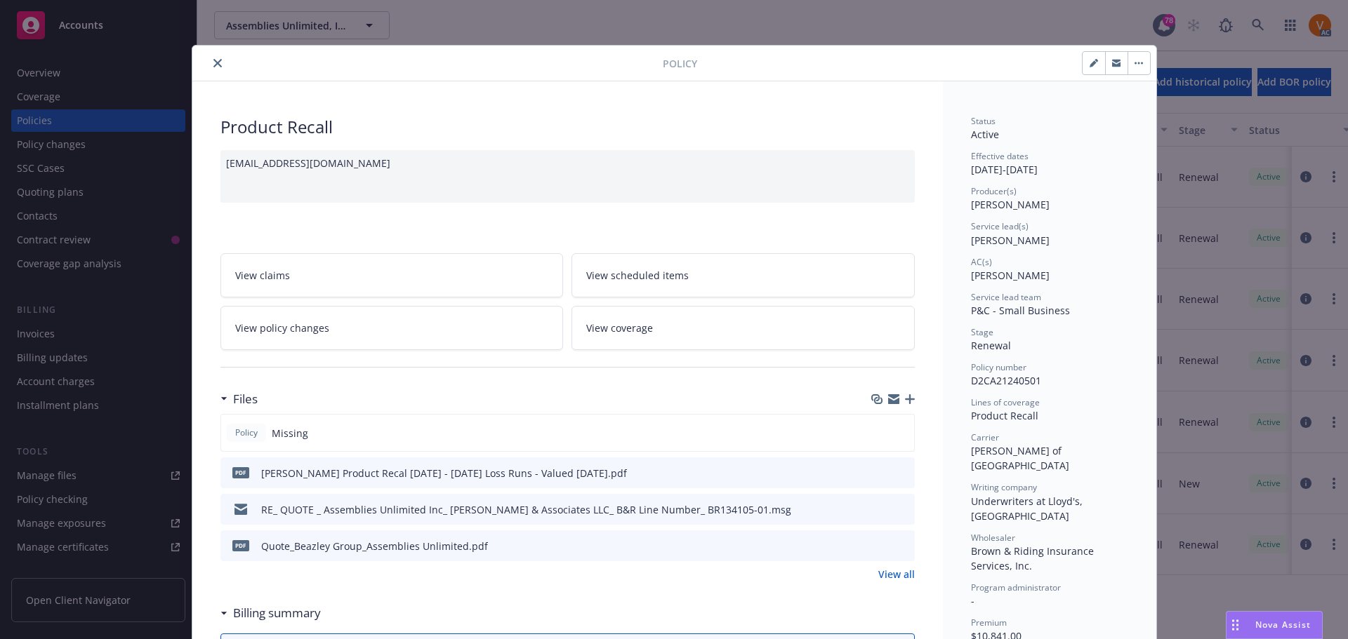
click at [892, 567] on link "View all" at bounding box center [896, 574] width 37 height 15
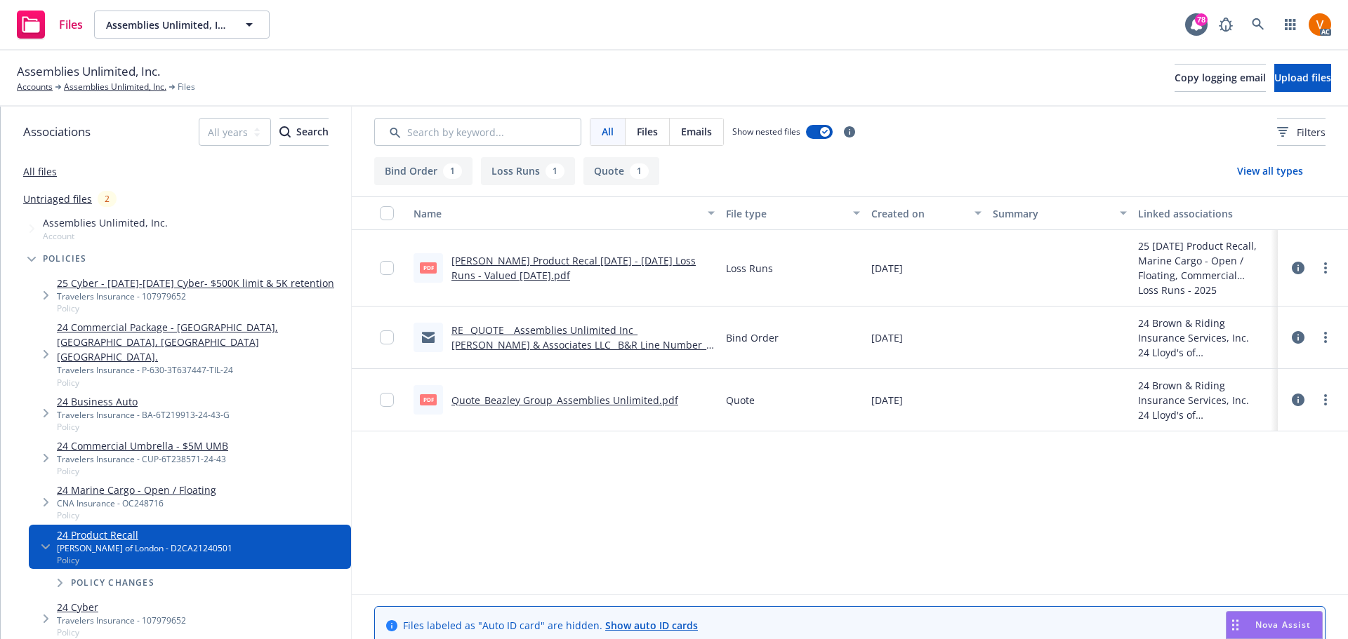
click at [472, 254] on link "[PERSON_NAME] Product Recal [DATE] - [DATE] Loss Runs - Valued [DATE].pdf" at bounding box center [573, 268] width 244 height 28
click at [502, 394] on link "Quote_Beazley Group_Assemblies Unlimited.pdf" at bounding box center [564, 400] width 227 height 13
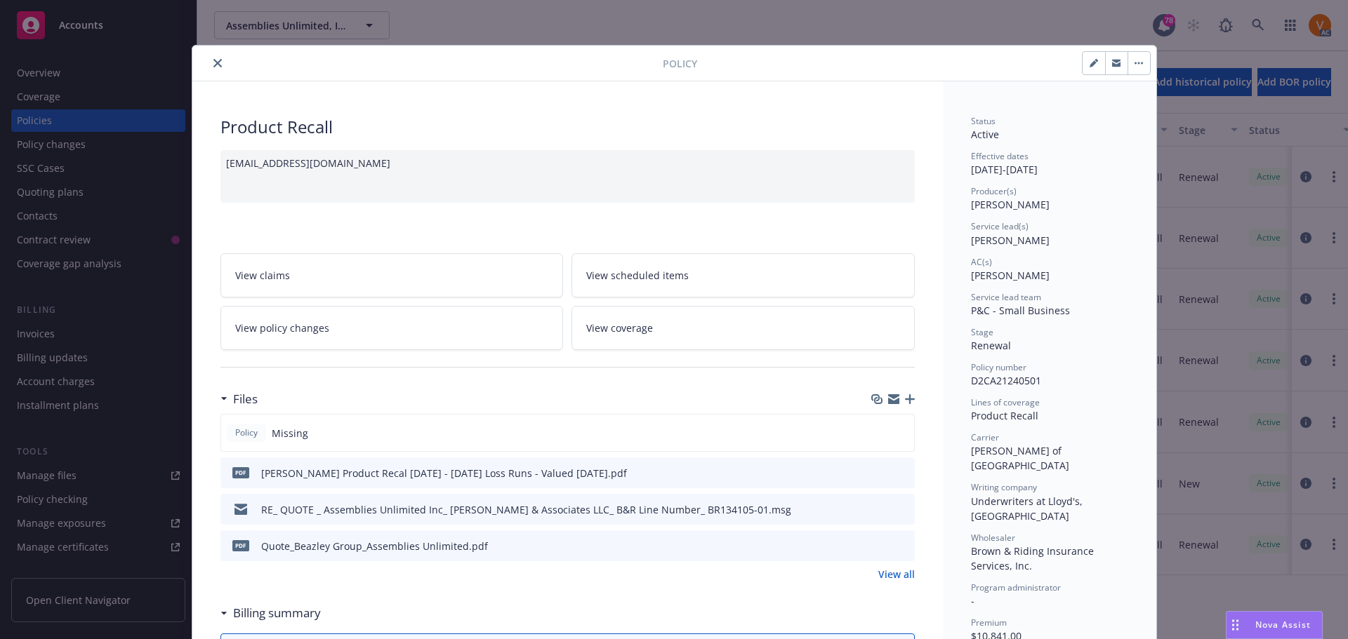
click at [213, 59] on icon "close" at bounding box center [217, 63] width 8 height 8
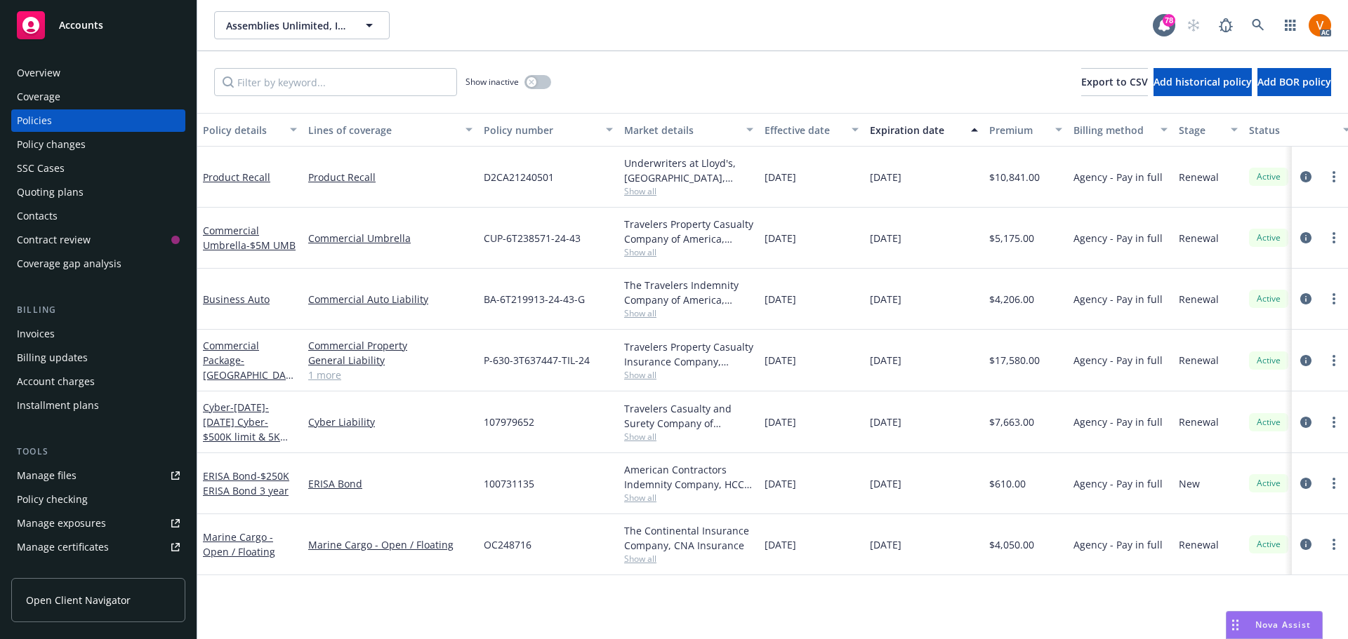
click at [90, 67] on div "Overview" at bounding box center [98, 73] width 163 height 22
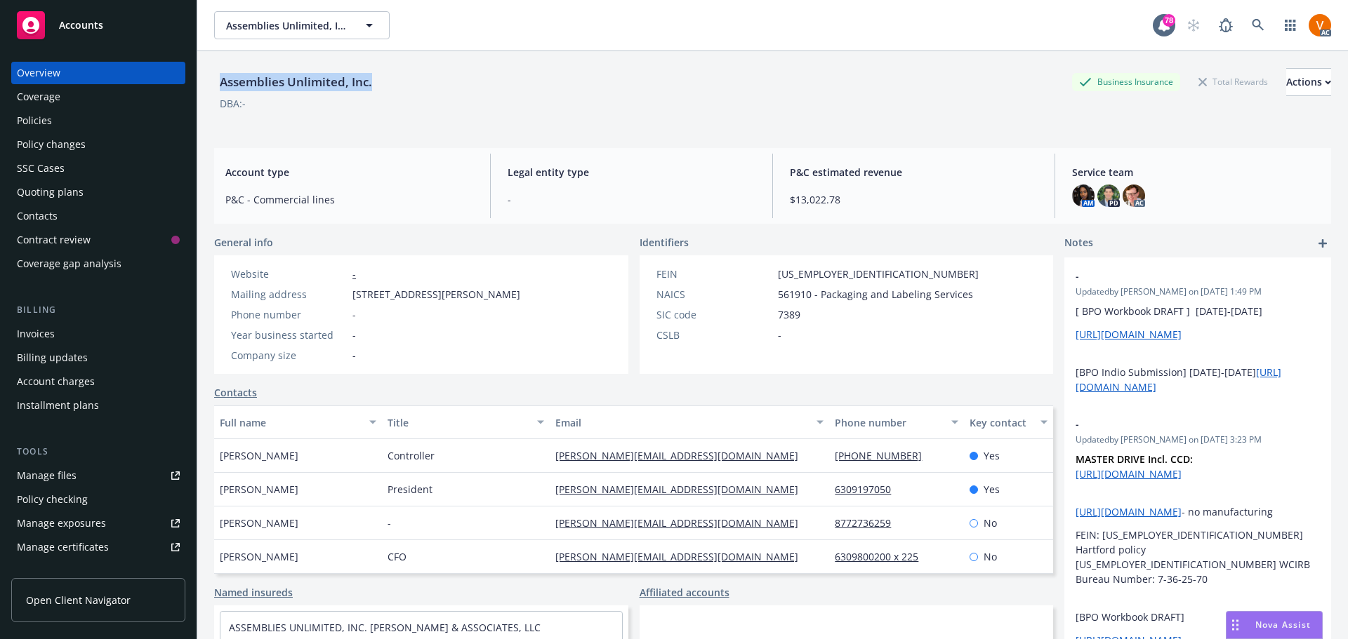
drag, startPoint x: 376, startPoint y: 70, endPoint x: 216, endPoint y: 64, distance: 159.5
click at [216, 68] on div "Assemblies Unlimited, Inc. Business Insurance Total Rewards Actions" at bounding box center [772, 82] width 1117 height 28
click at [1258, 32] on link at bounding box center [1258, 25] width 28 height 28
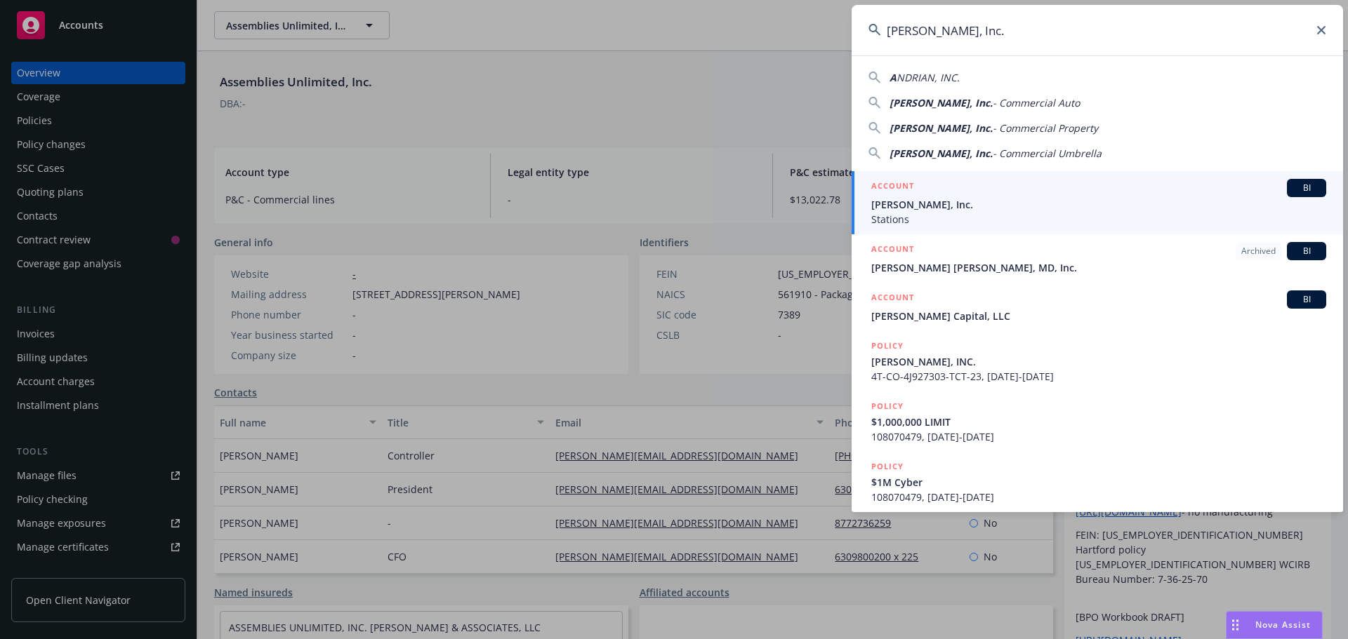
type input "Andrian, Inc."
click at [1016, 205] on span "Andrian, Inc." at bounding box center [1098, 204] width 455 height 15
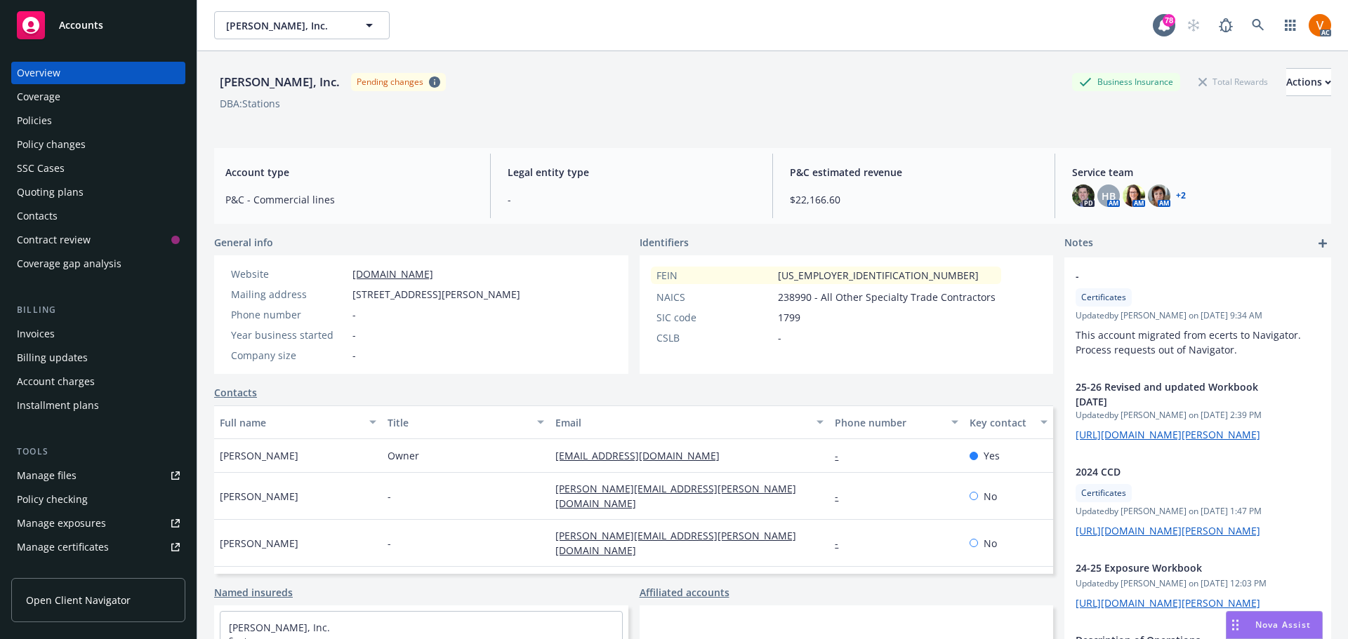
scroll to position [63, 0]
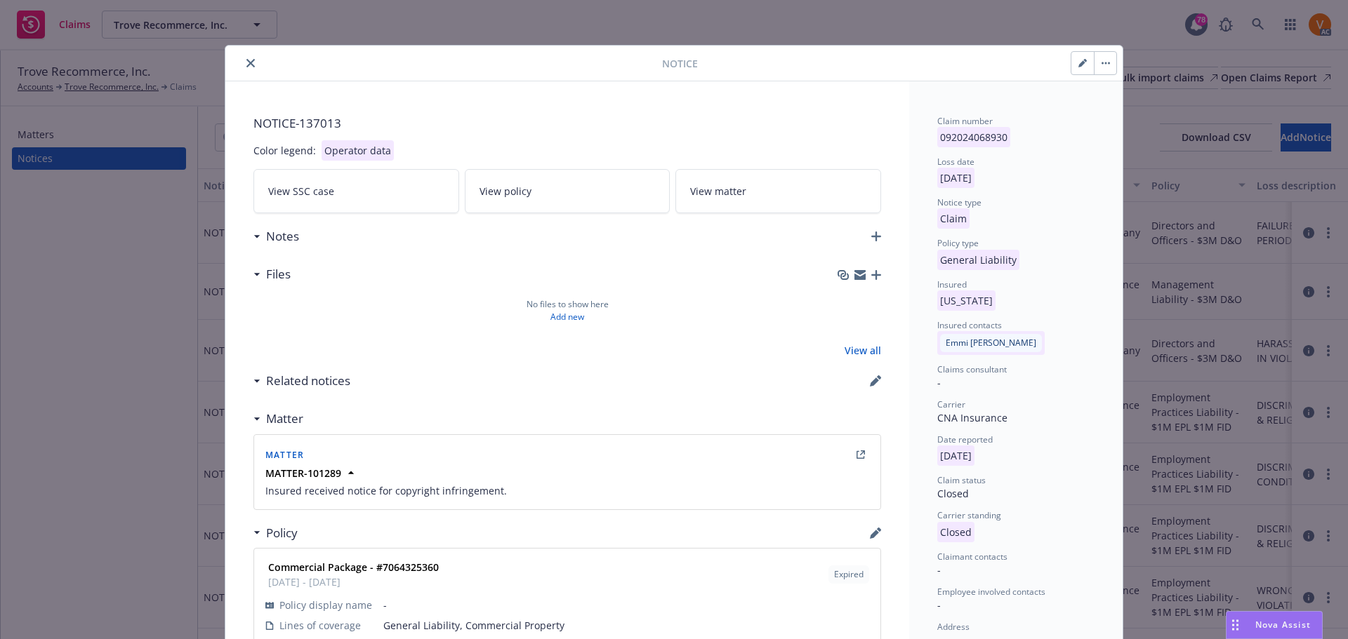
click at [1084, 55] on button "button" at bounding box center [1082, 63] width 22 height 22
select select "GENERAL_LIABILITY"
select select "closed"
select select "CLAIM"
select select "CLOSED"
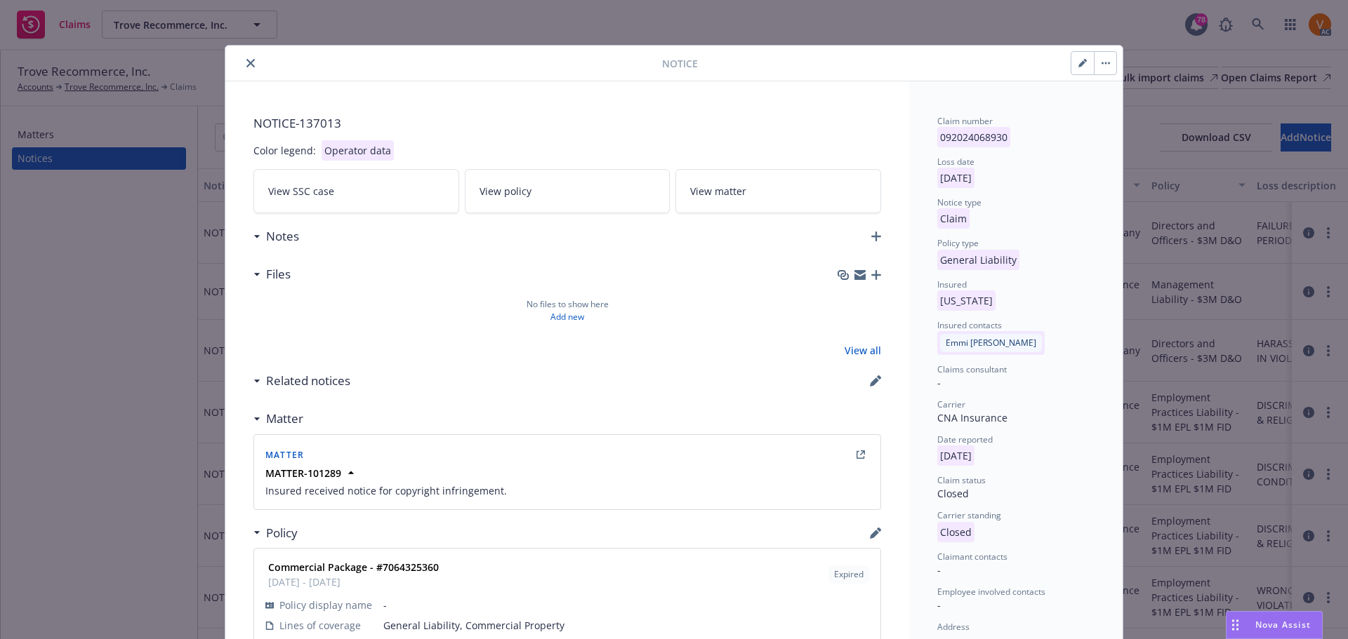
select select "denied-no-applicable-coverage"
select select "PERSONAL_AND_ADVERTISING_INJURY"
select select "NY"
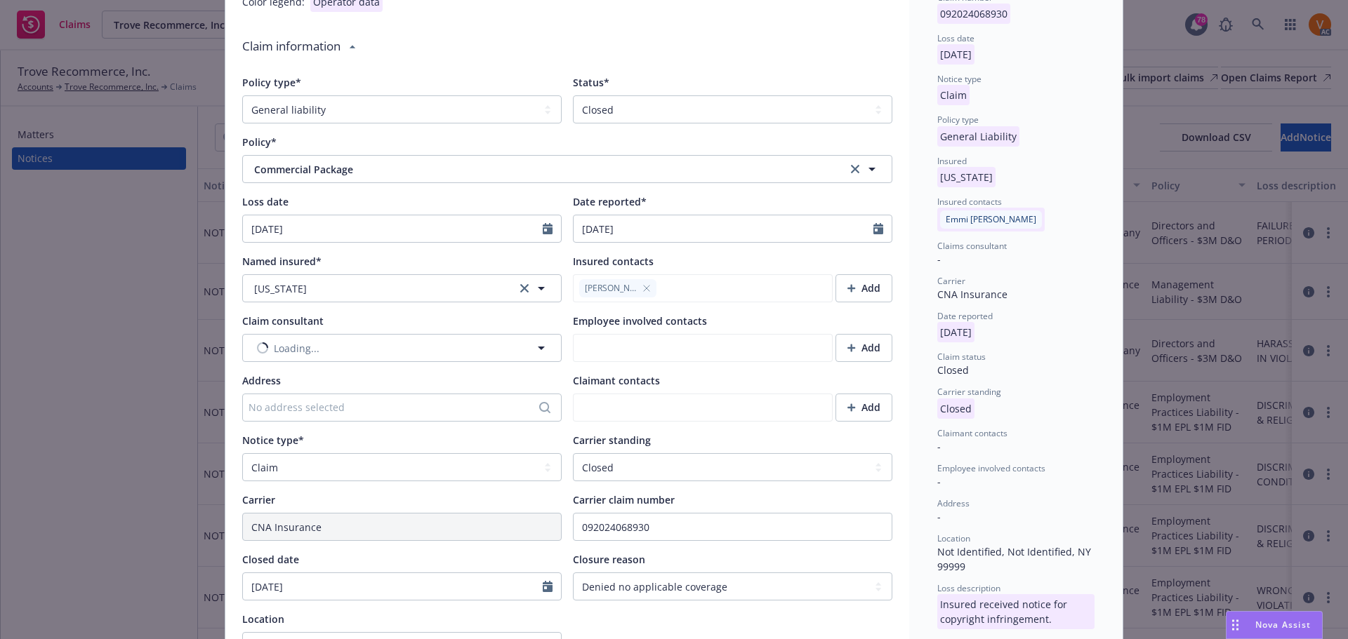
scroll to position [211, 0]
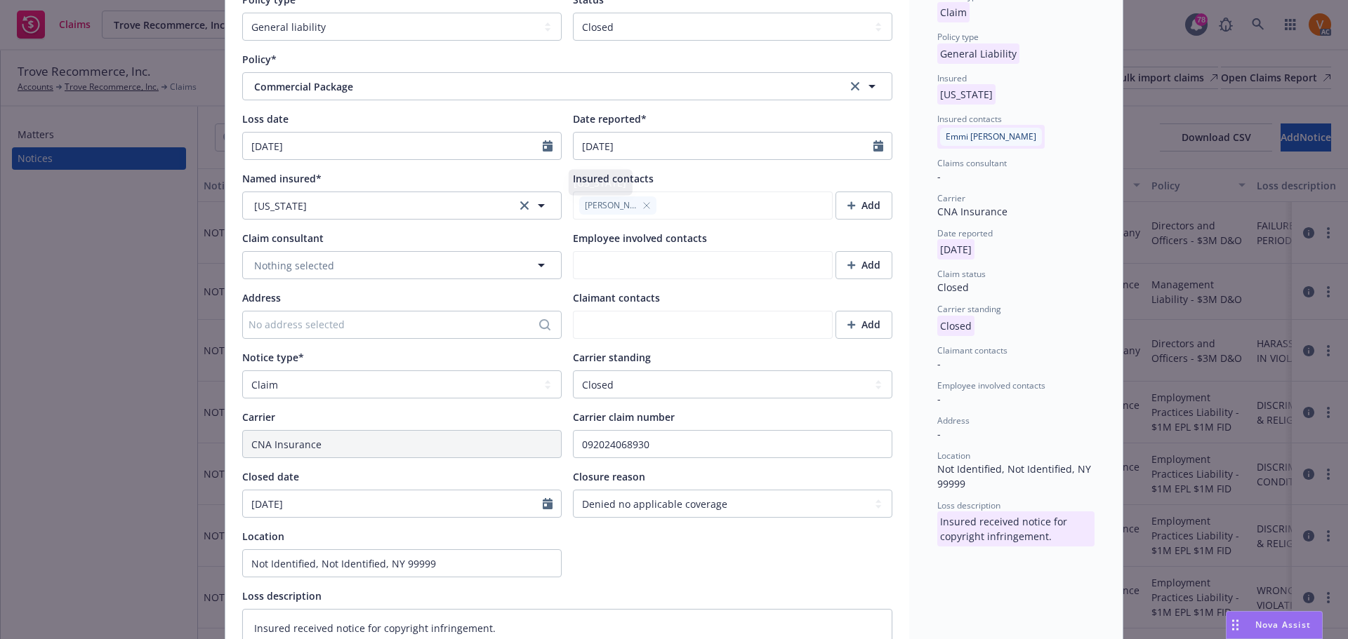
type textarea "x"
click at [749, 490] on select "Select claim closure reason Administrative closure Closed Closed no liability f…" at bounding box center [732, 504] width 319 height 28
select select "denied"
click at [573, 490] on select "Select claim closure reason Administrative closure Closed Closed no liability f…" at bounding box center [732, 504] width 319 height 28
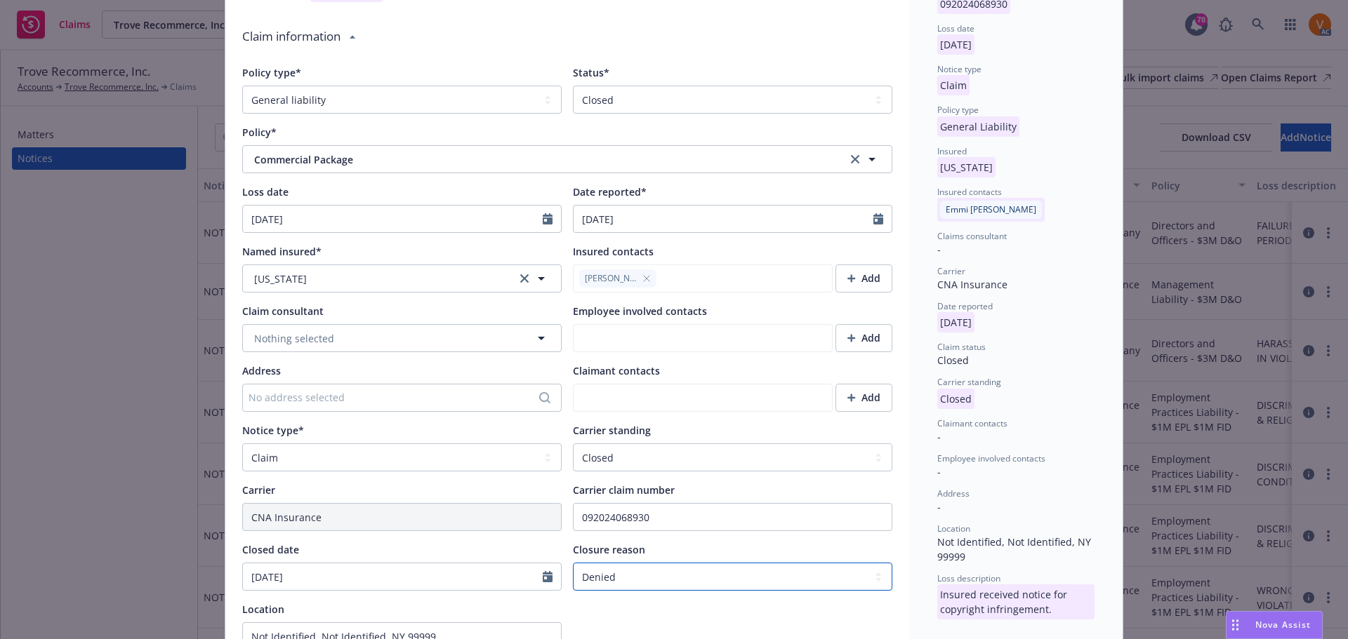
scroll to position [0, 0]
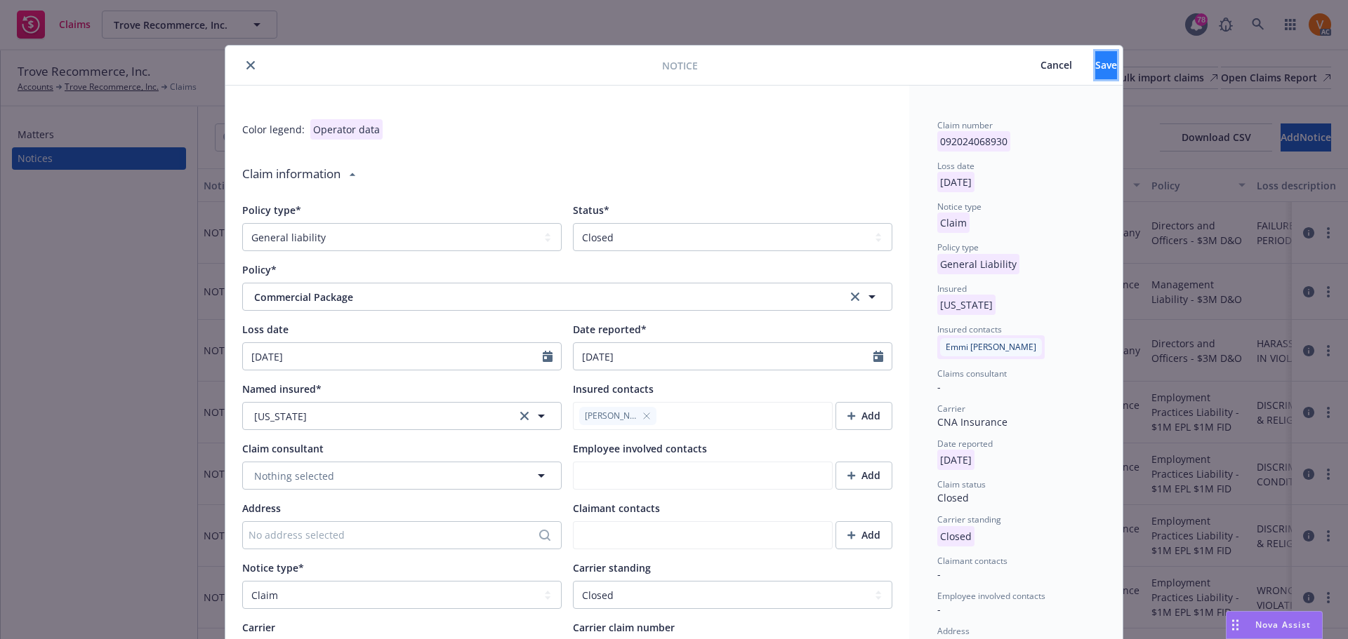
click at [1095, 72] on button "Save" at bounding box center [1106, 65] width 22 height 28
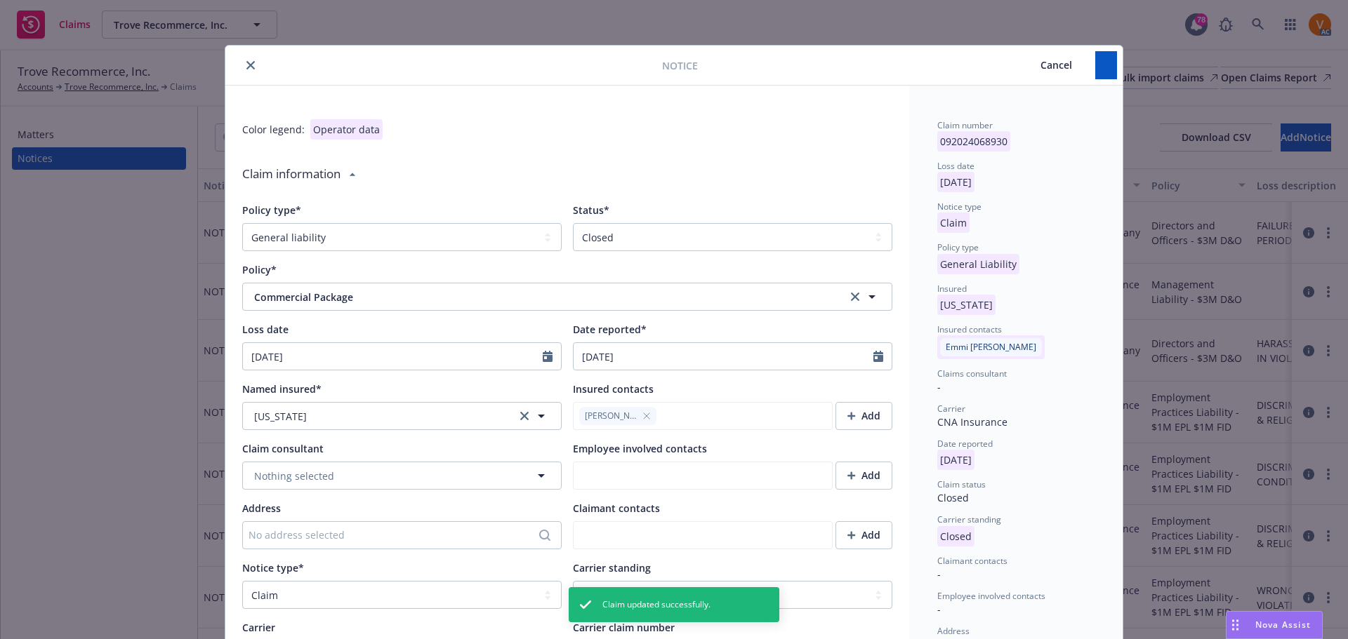
type textarea "x"
